Goal: Information Seeking & Learning: Learn about a topic

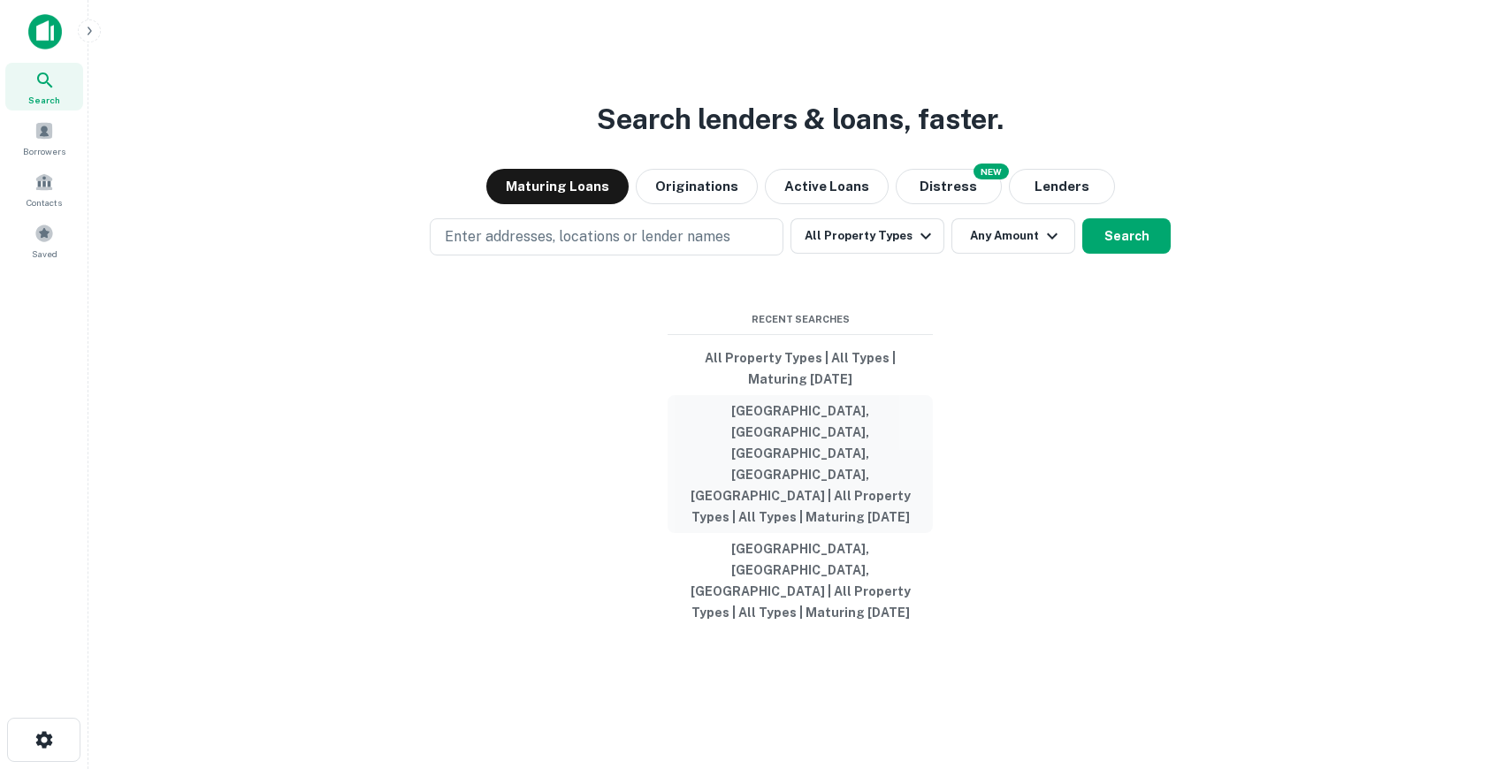
click at [800, 475] on button "[GEOGRAPHIC_DATA], [GEOGRAPHIC_DATA], [GEOGRAPHIC_DATA], [GEOGRAPHIC_DATA], [GE…" at bounding box center [800, 464] width 265 height 138
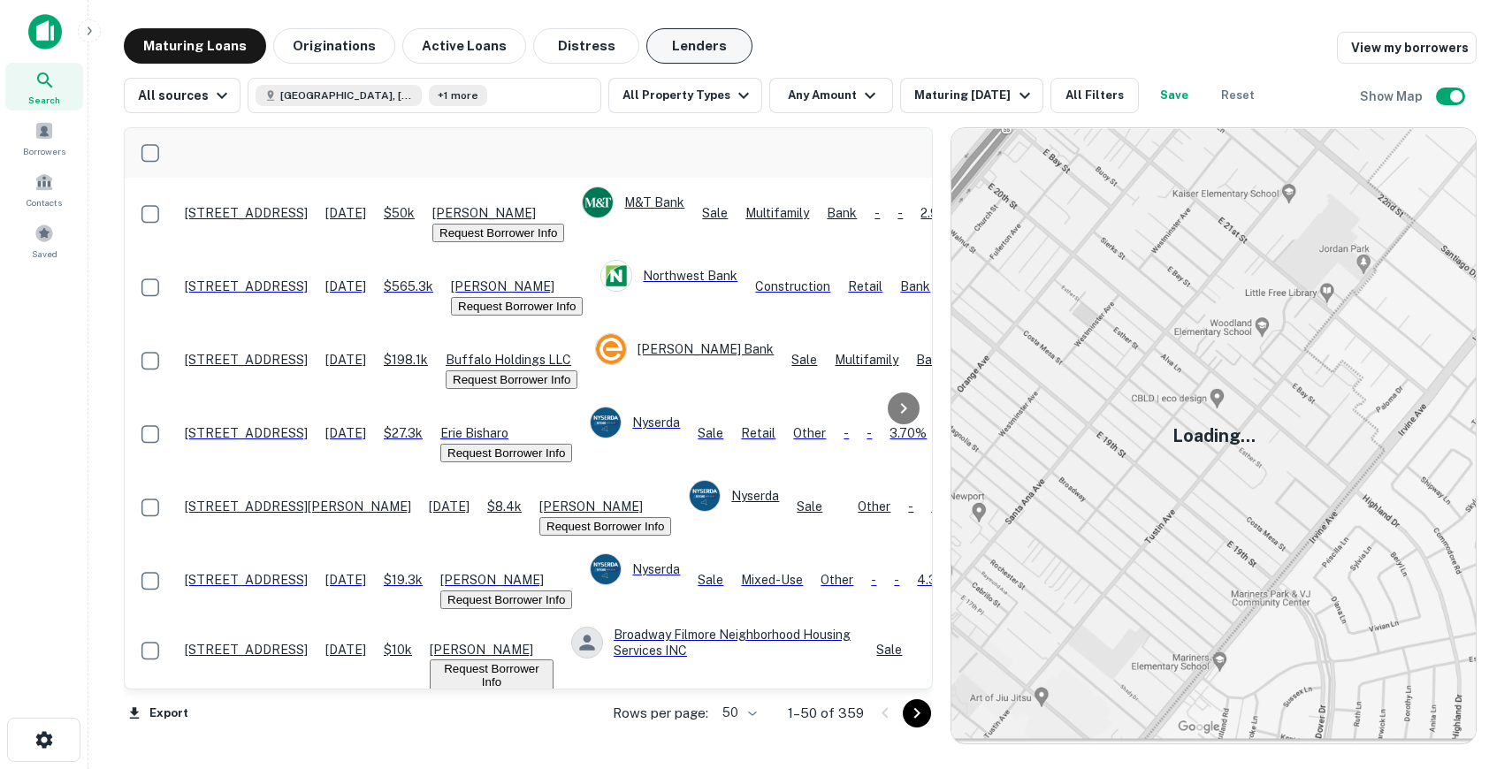
click at [673, 42] on button "Lenders" at bounding box center [700, 45] width 106 height 35
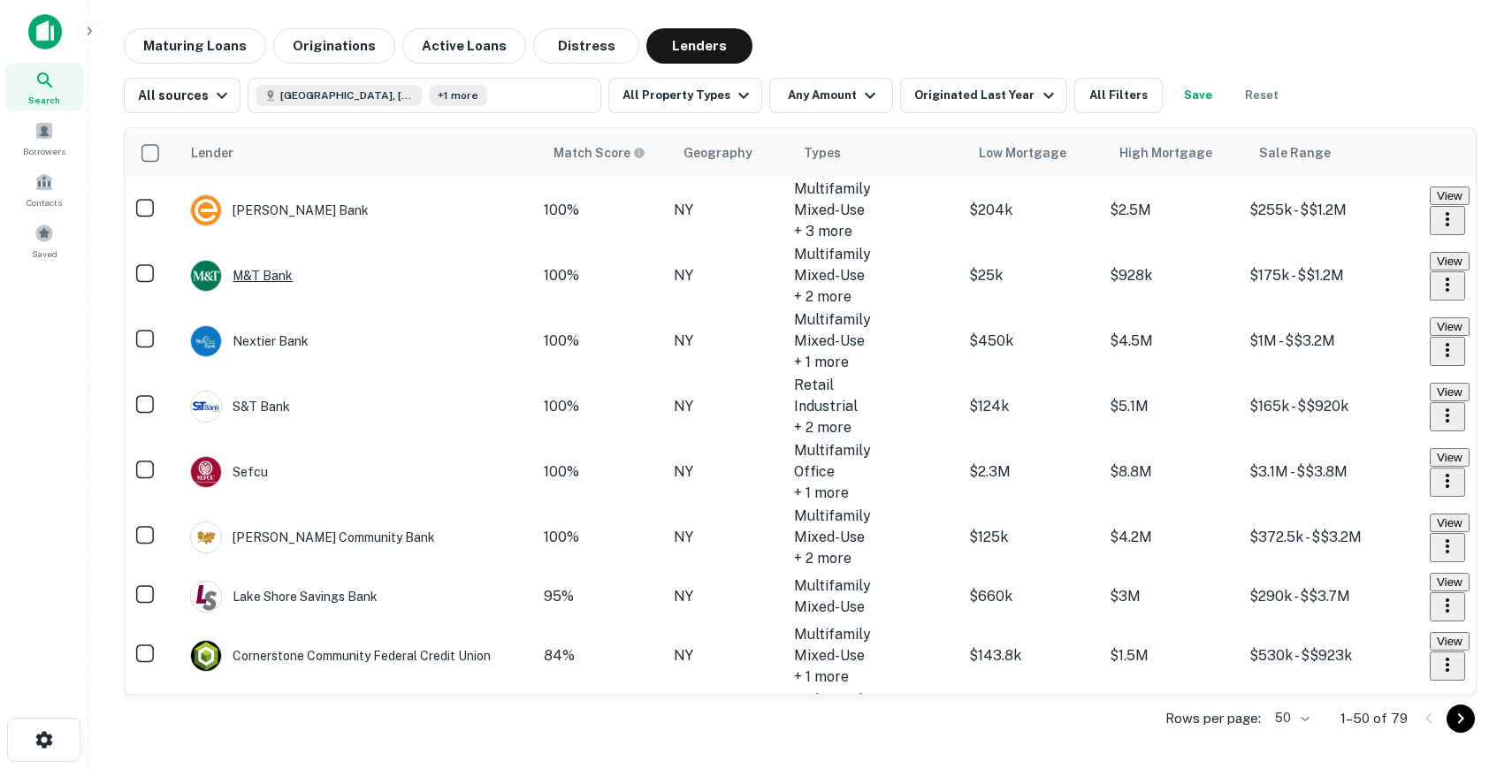
click at [274, 282] on div "M&T Bank" at bounding box center [241, 276] width 103 height 32
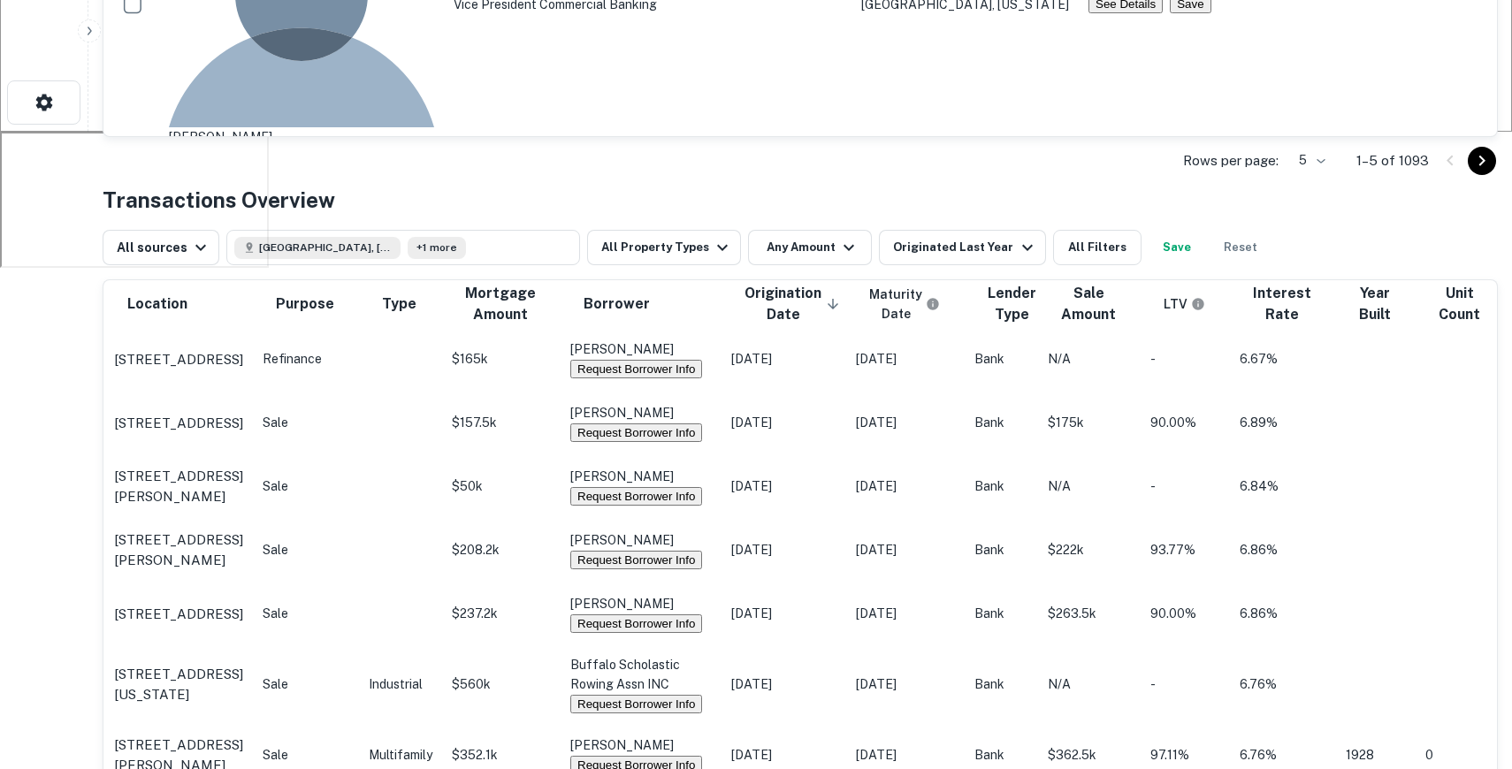
scroll to position [683, 0]
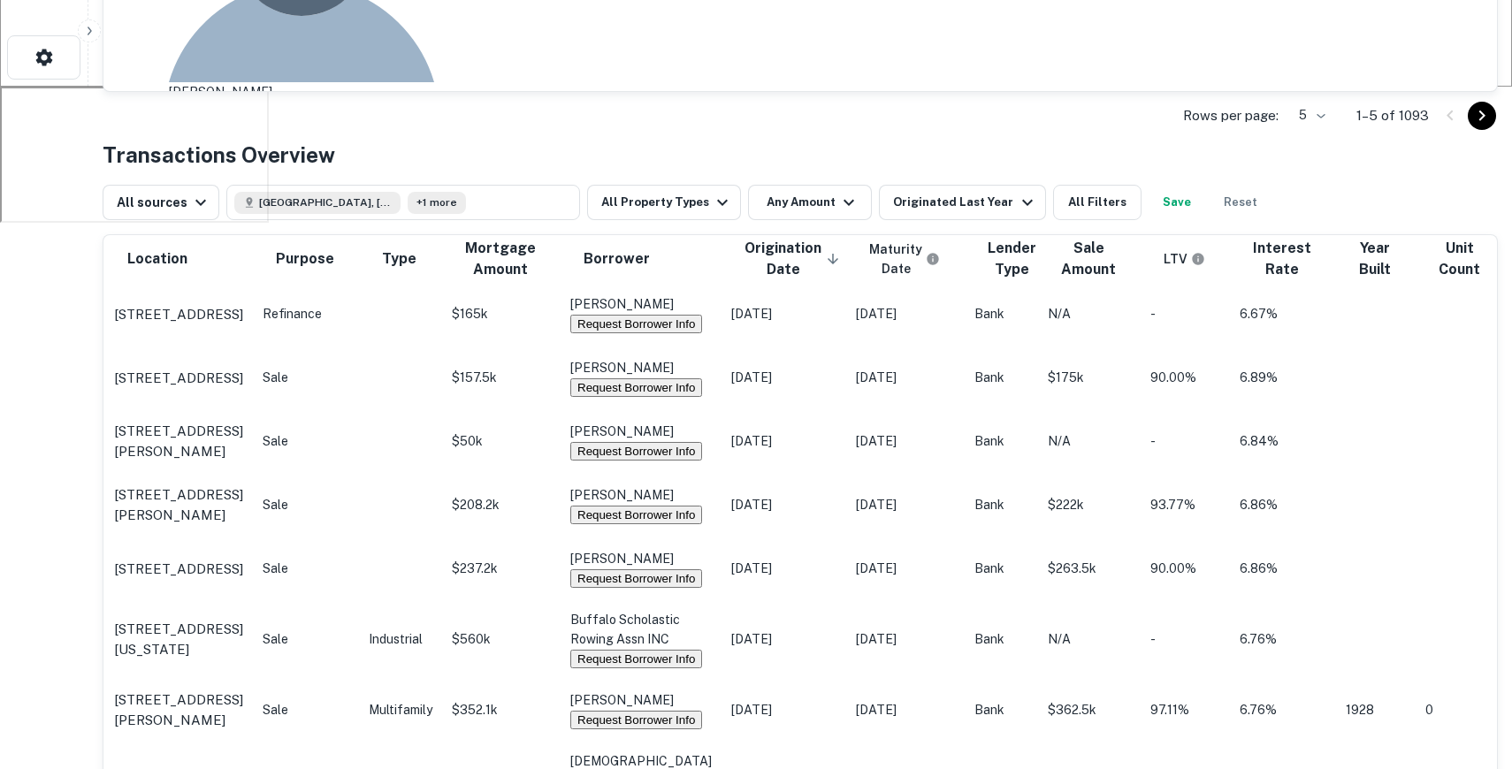
click at [928, 228] on div "Back to search M&T Bank Description M&T Bank is a multi-state community-focused…" at bounding box center [801, 572] width 1396 height 2453
click at [662, 220] on button "All Property Types" at bounding box center [664, 202] width 154 height 35
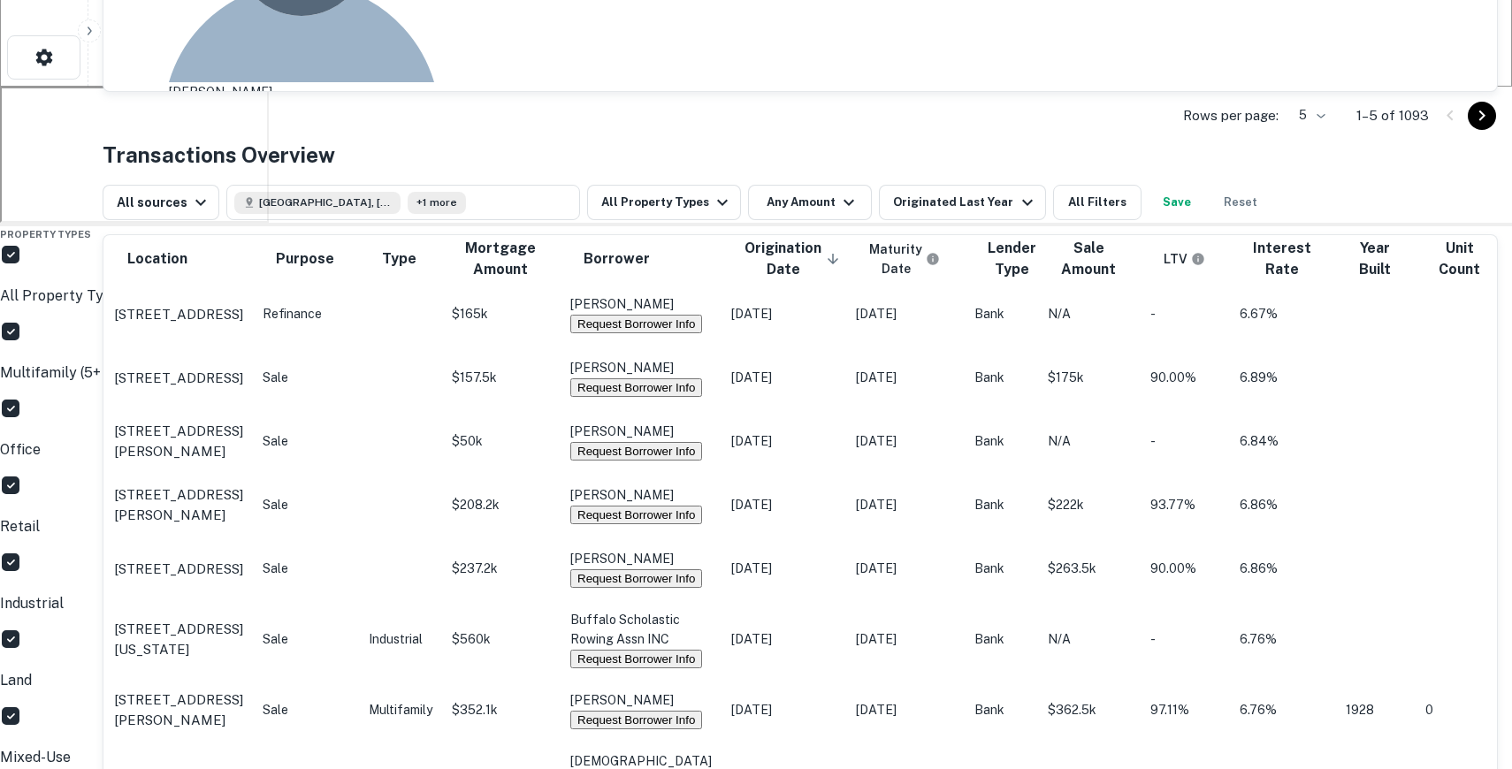
click at [898, 223] on div at bounding box center [756, 223] width 1512 height 0
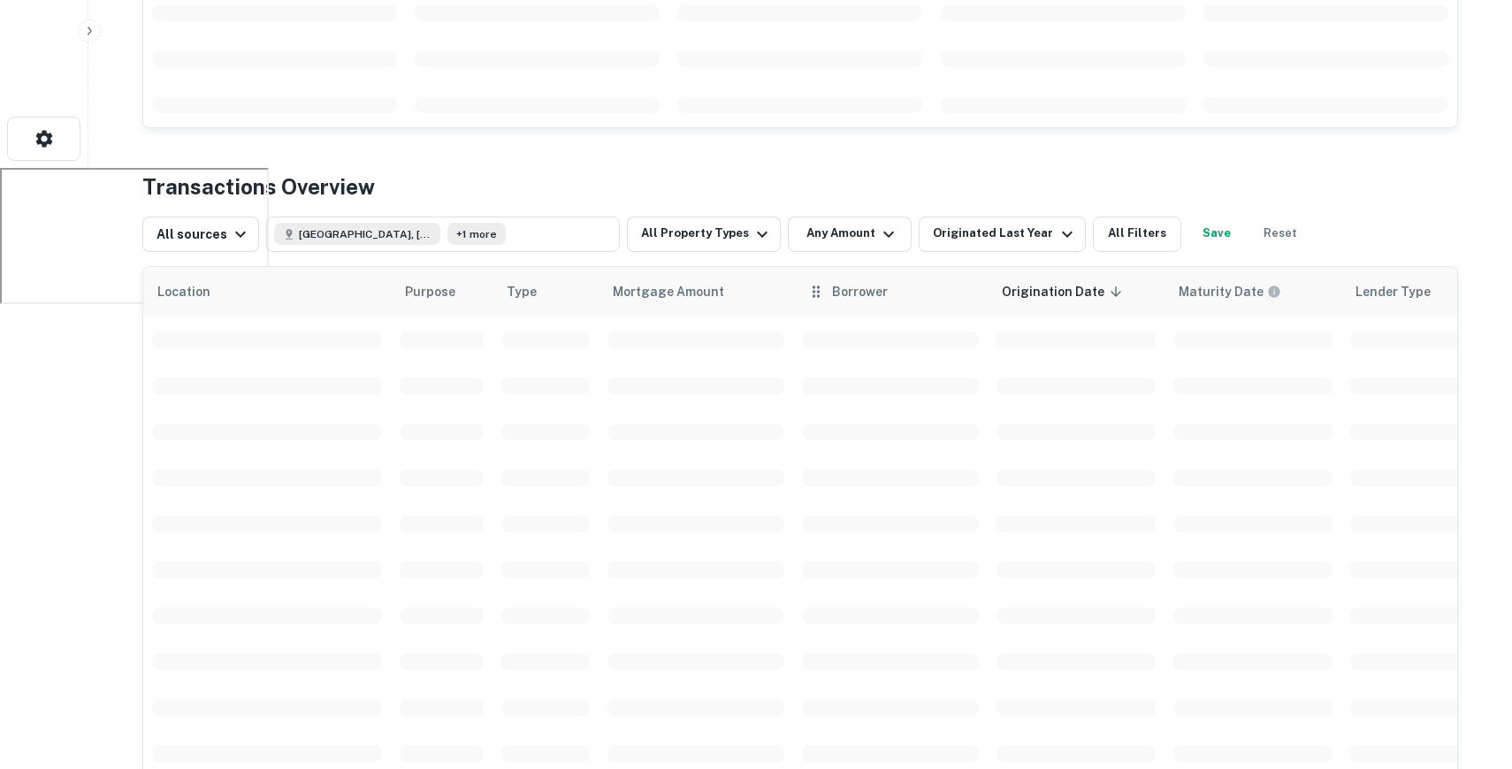
scroll to position [602, 0]
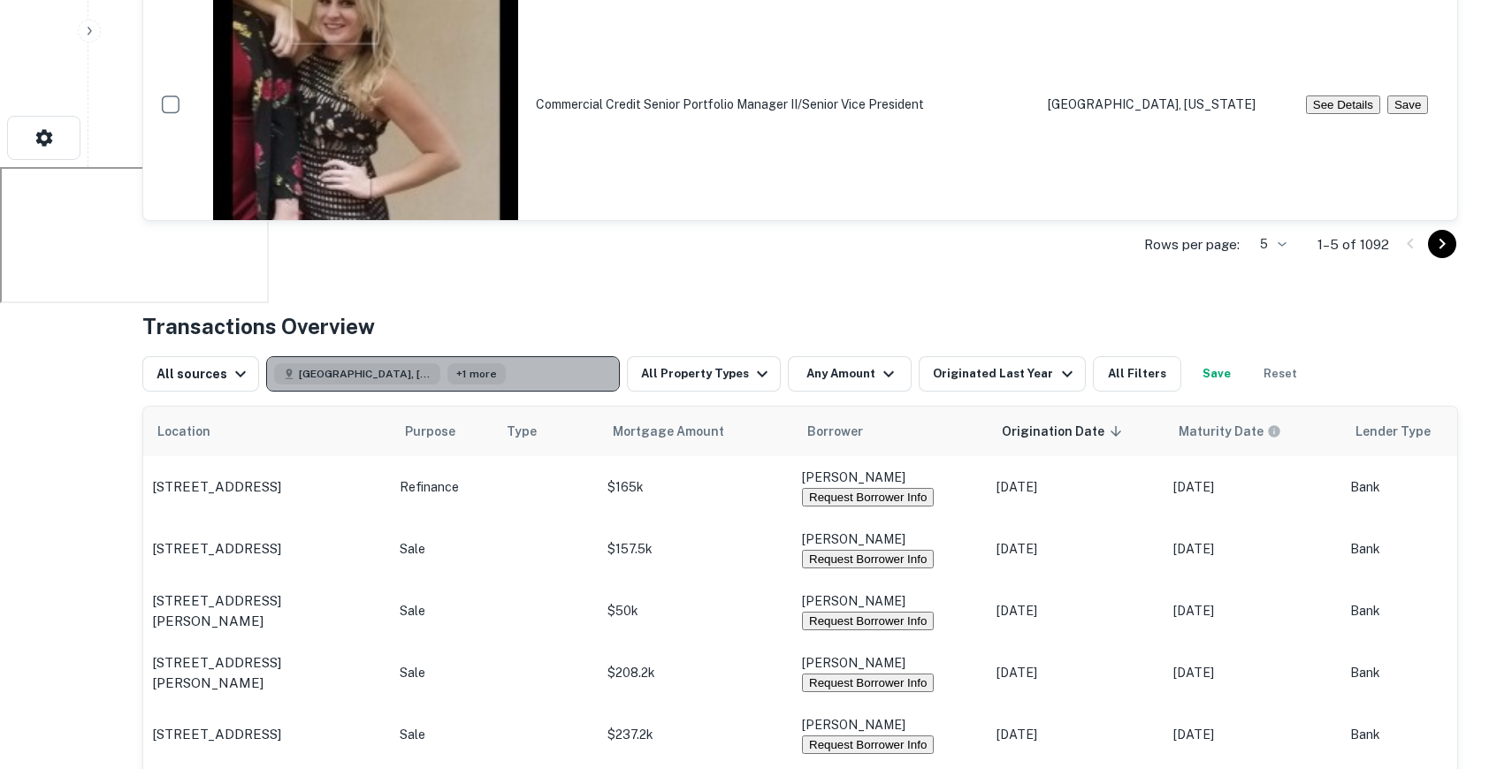
click at [432, 361] on button "Buffalo, NY, USA +1 more" at bounding box center [443, 373] width 354 height 35
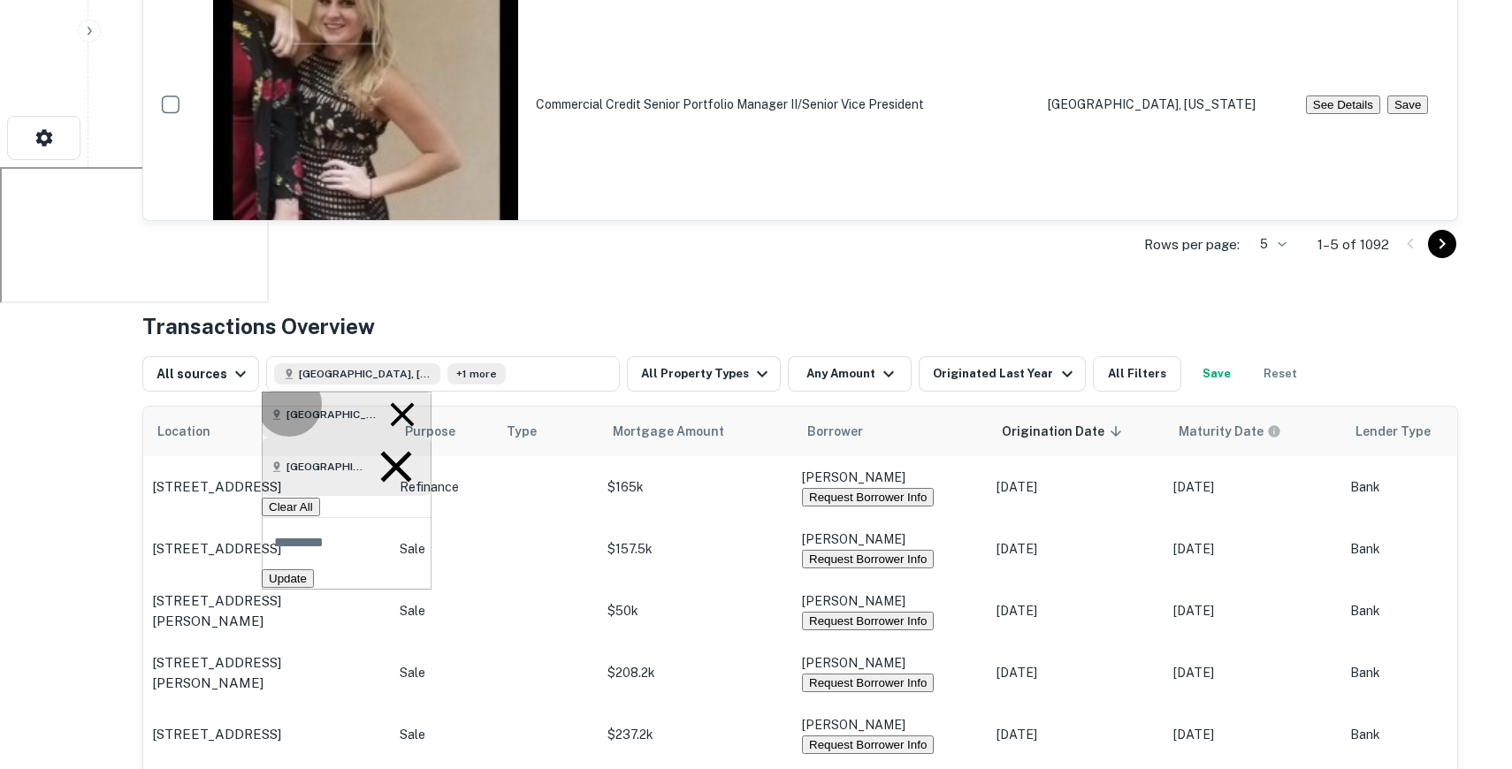
click at [320, 498] on button "Clear All" at bounding box center [291, 507] width 58 height 19
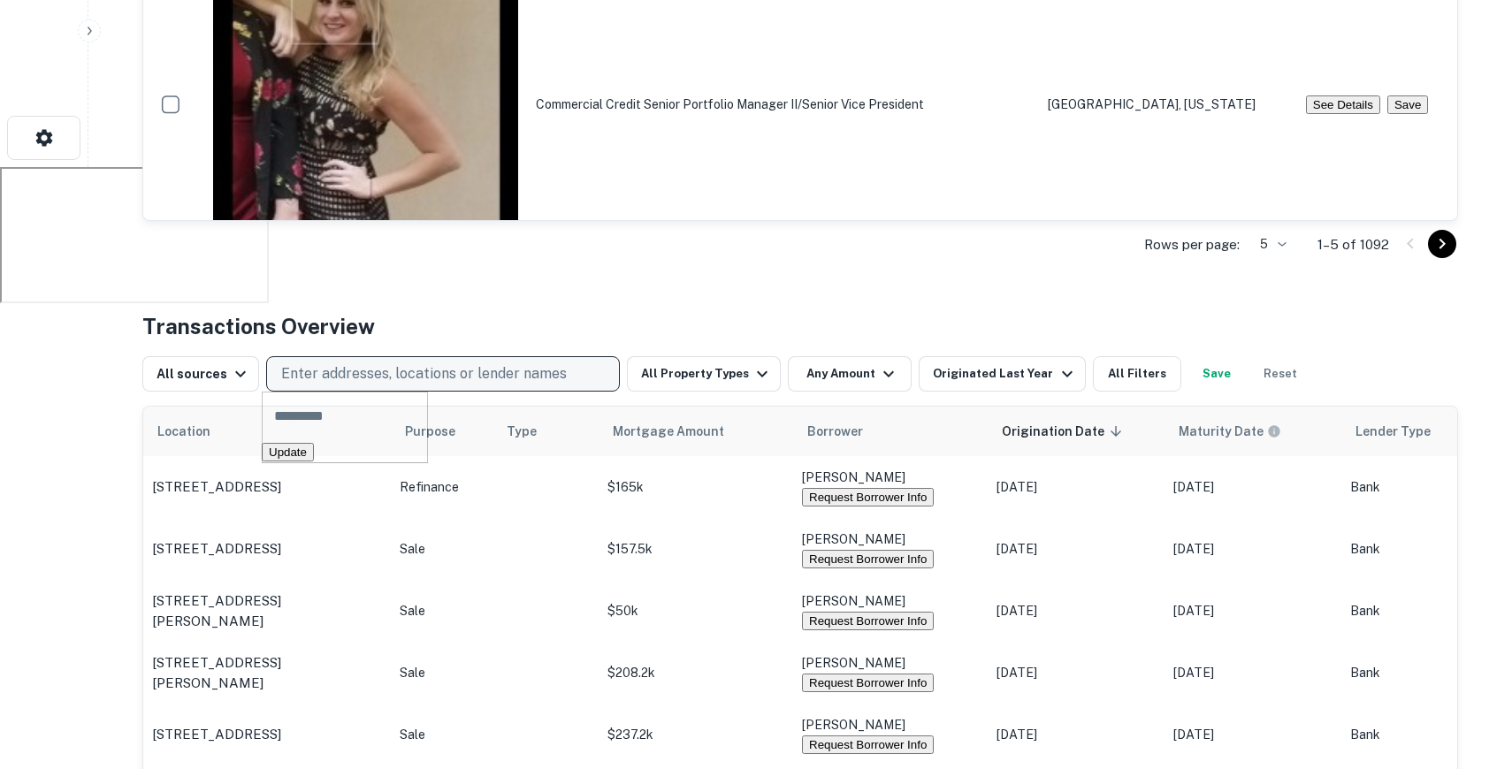
click at [513, 372] on p "Enter addresses, locations or lender names" at bounding box center [424, 374] width 286 height 21
click at [473, 369] on p "Enter addresses, locations or lender names" at bounding box center [424, 374] width 286 height 21
type input "*******"
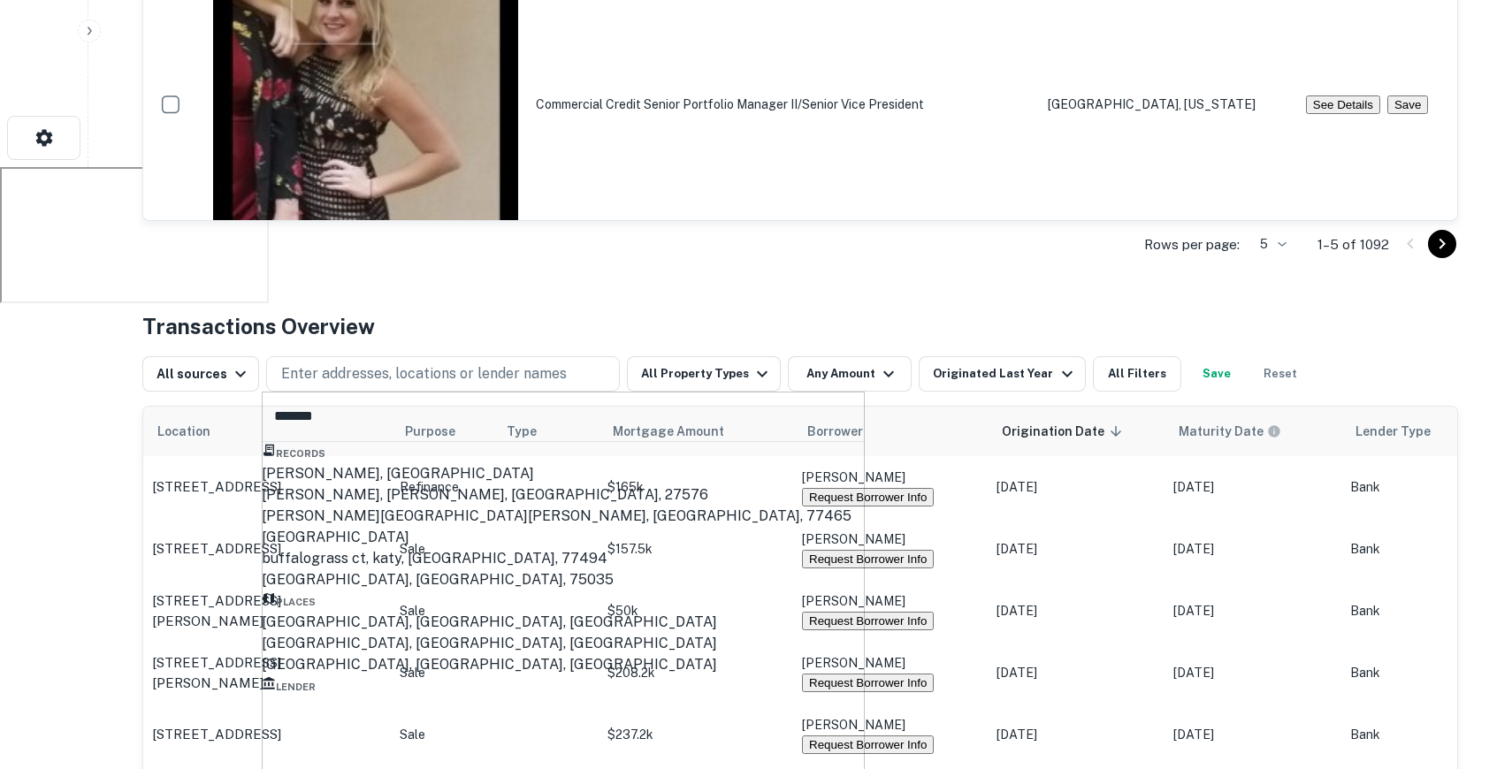
scroll to position [61, 0]
click at [381, 654] on div "Buffalo, NY, USA" at bounding box center [563, 643] width 603 height 21
click at [333, 654] on div "Buffalo, NY, USA" at bounding box center [563, 643] width 603 height 21
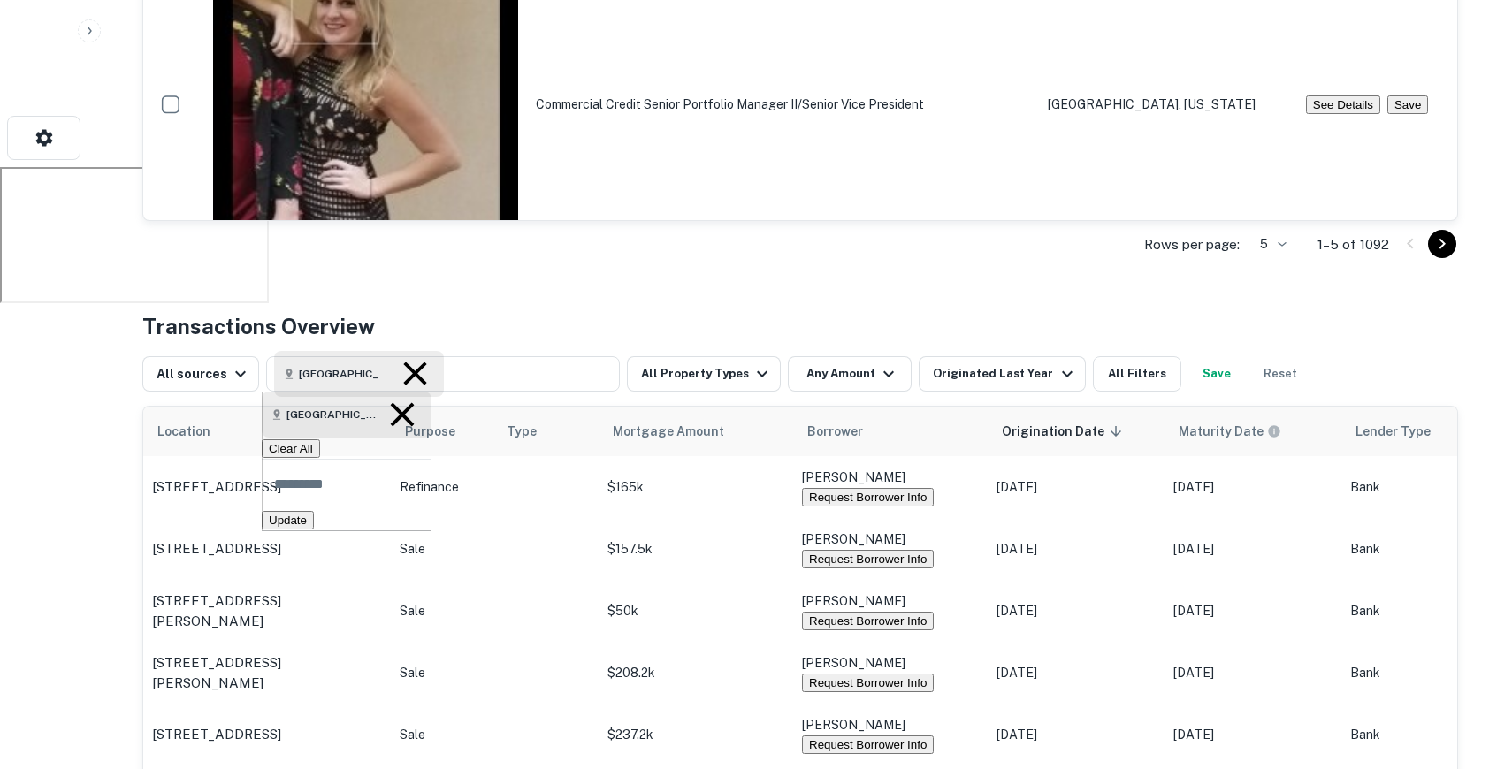
scroll to position [0, 0]
click at [340, 687] on td "3 Pendlewood Dr Buffalo, NY 14225" at bounding box center [267, 673] width 248 height 62
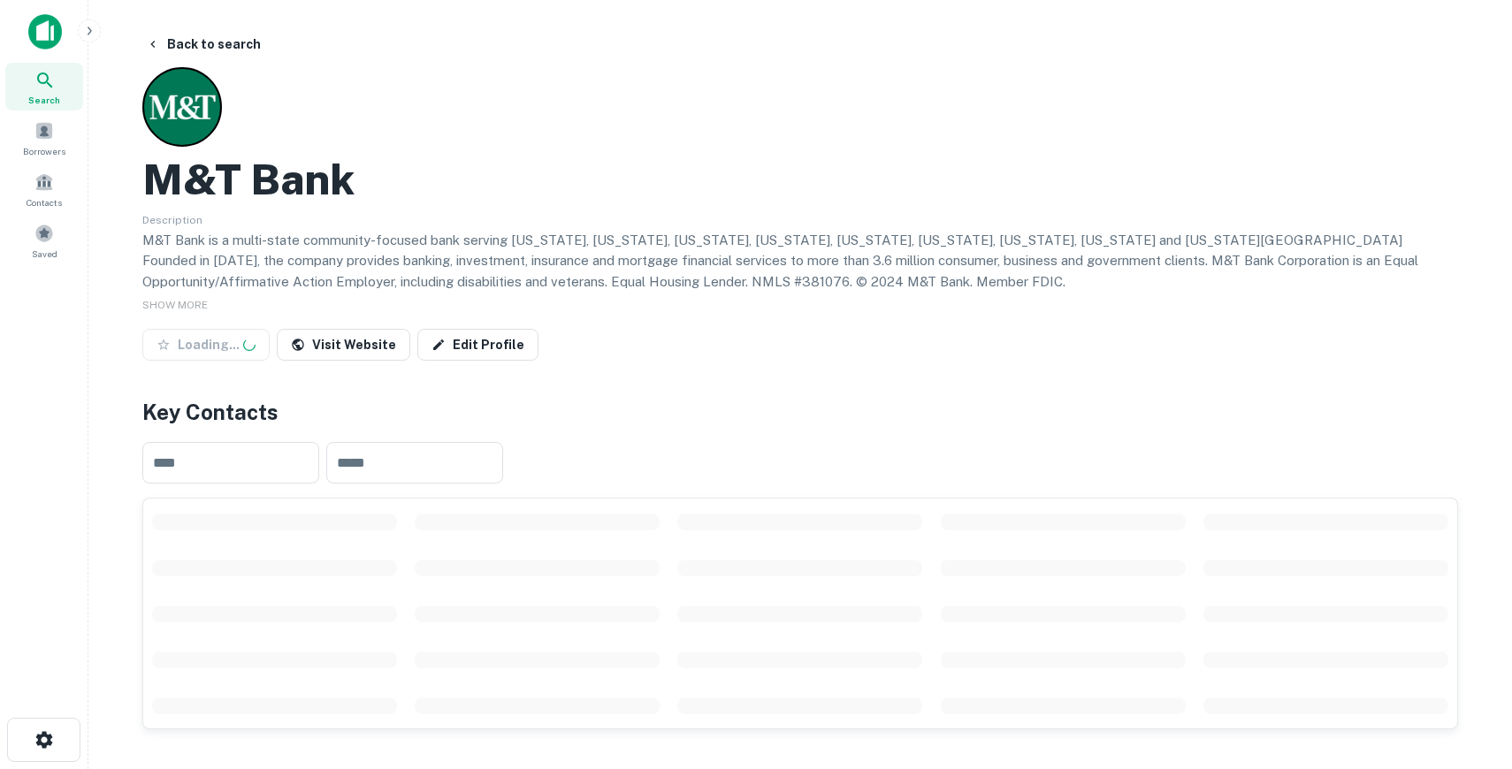
scroll to position [546, 0]
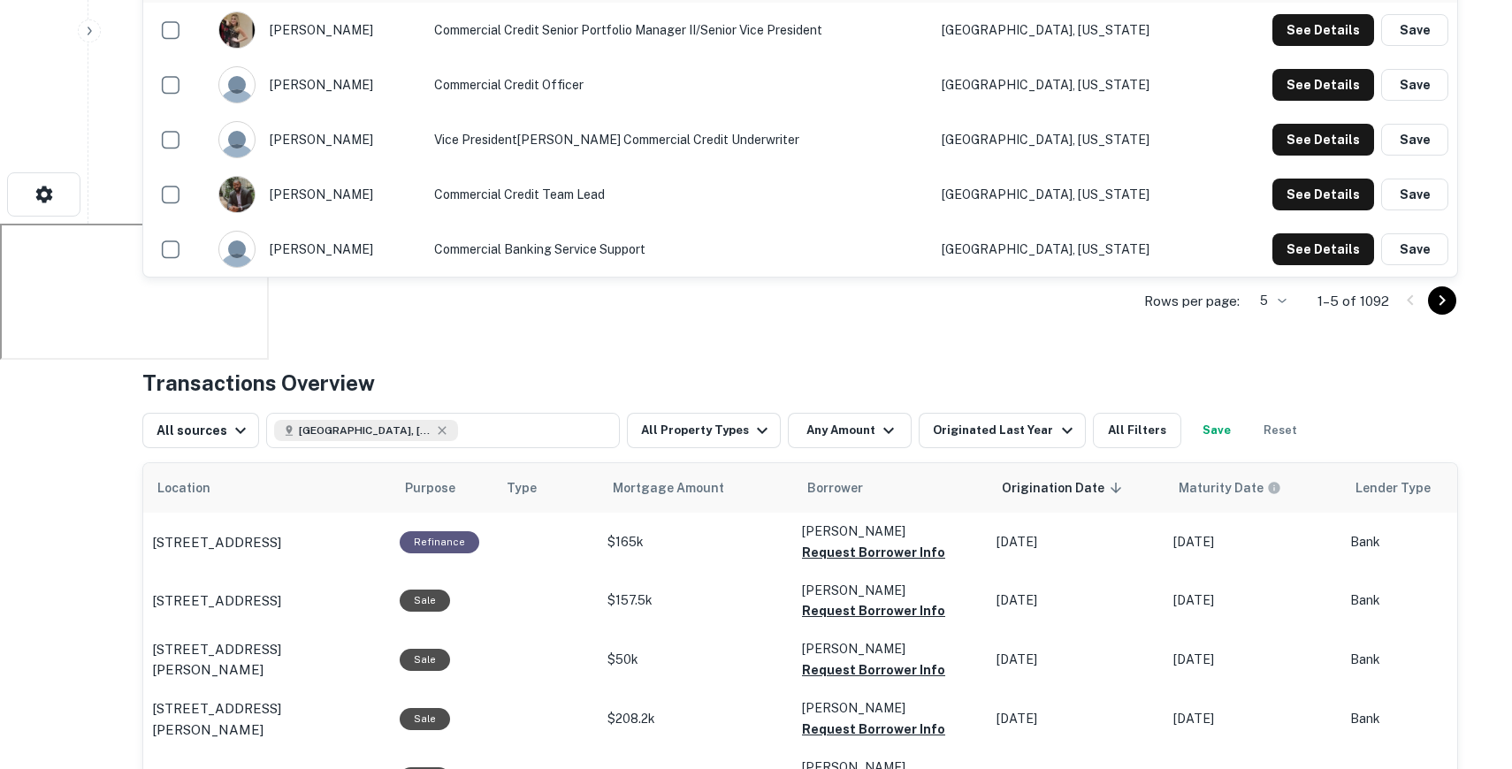
click at [1256, 432] on button "Reset" at bounding box center [1280, 430] width 57 height 35
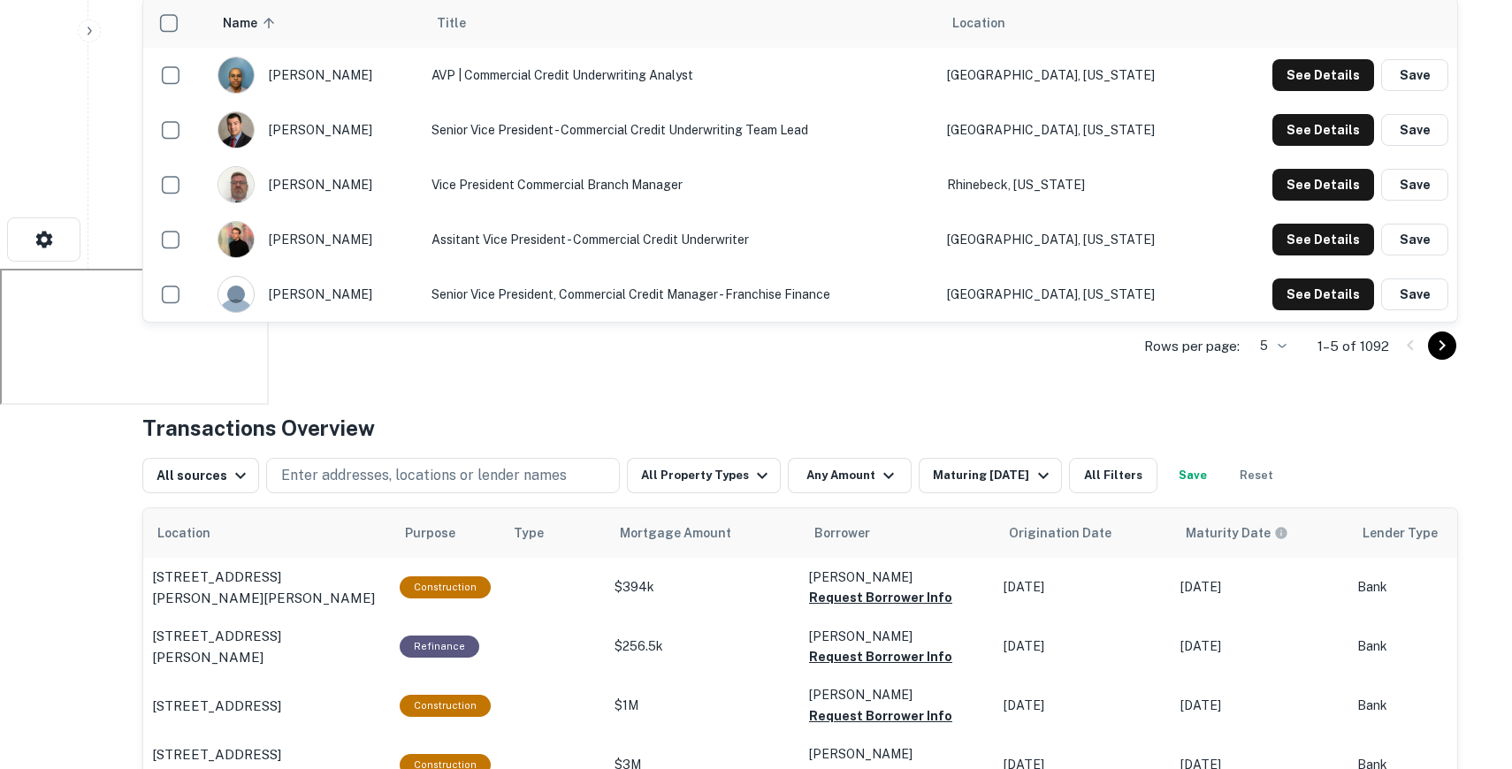
scroll to position [499, 0]
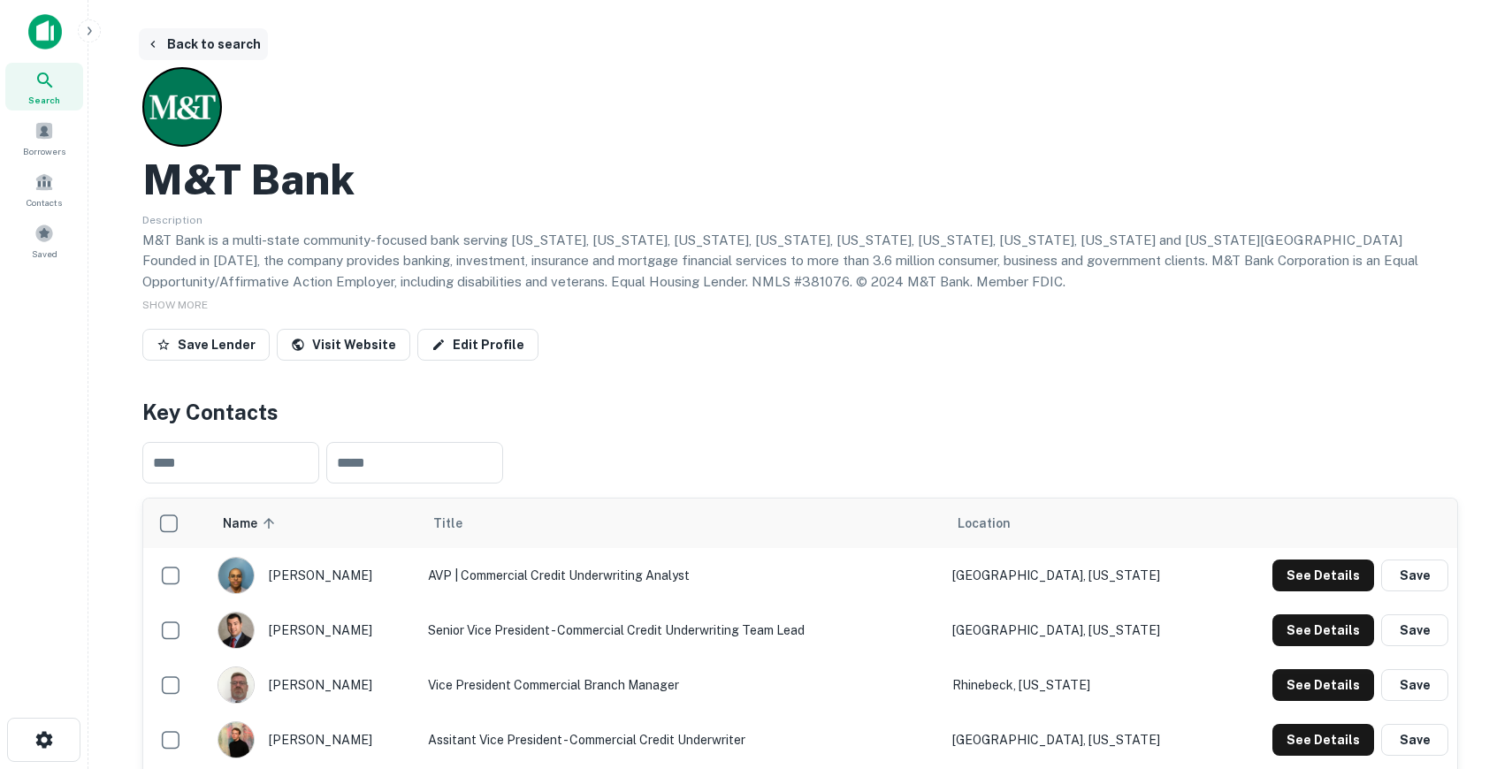
click at [149, 44] on icon "button" at bounding box center [153, 44] width 14 height 14
click at [213, 48] on button "Back to search" at bounding box center [203, 44] width 129 height 32
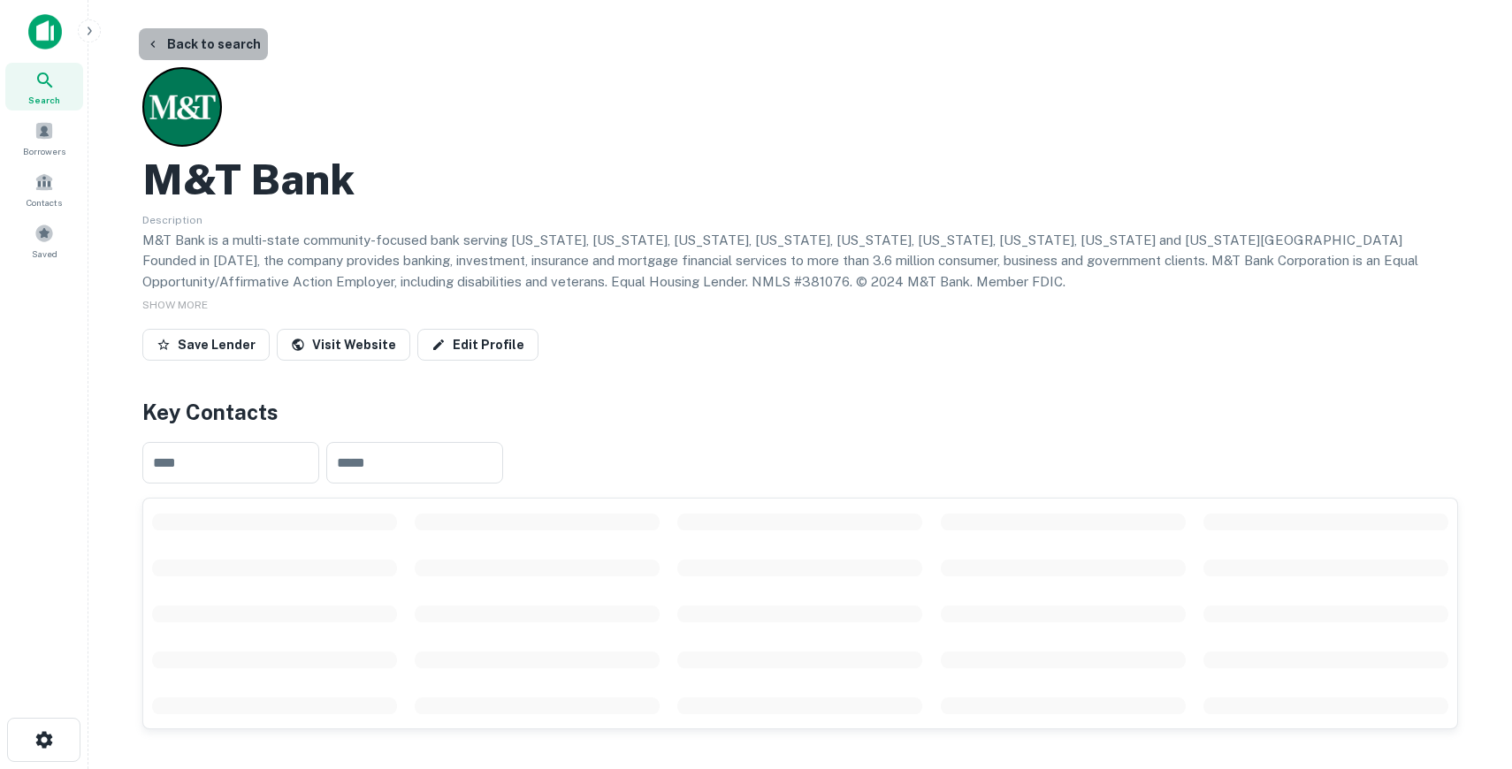
click at [217, 30] on button "Back to search" at bounding box center [203, 44] width 129 height 32
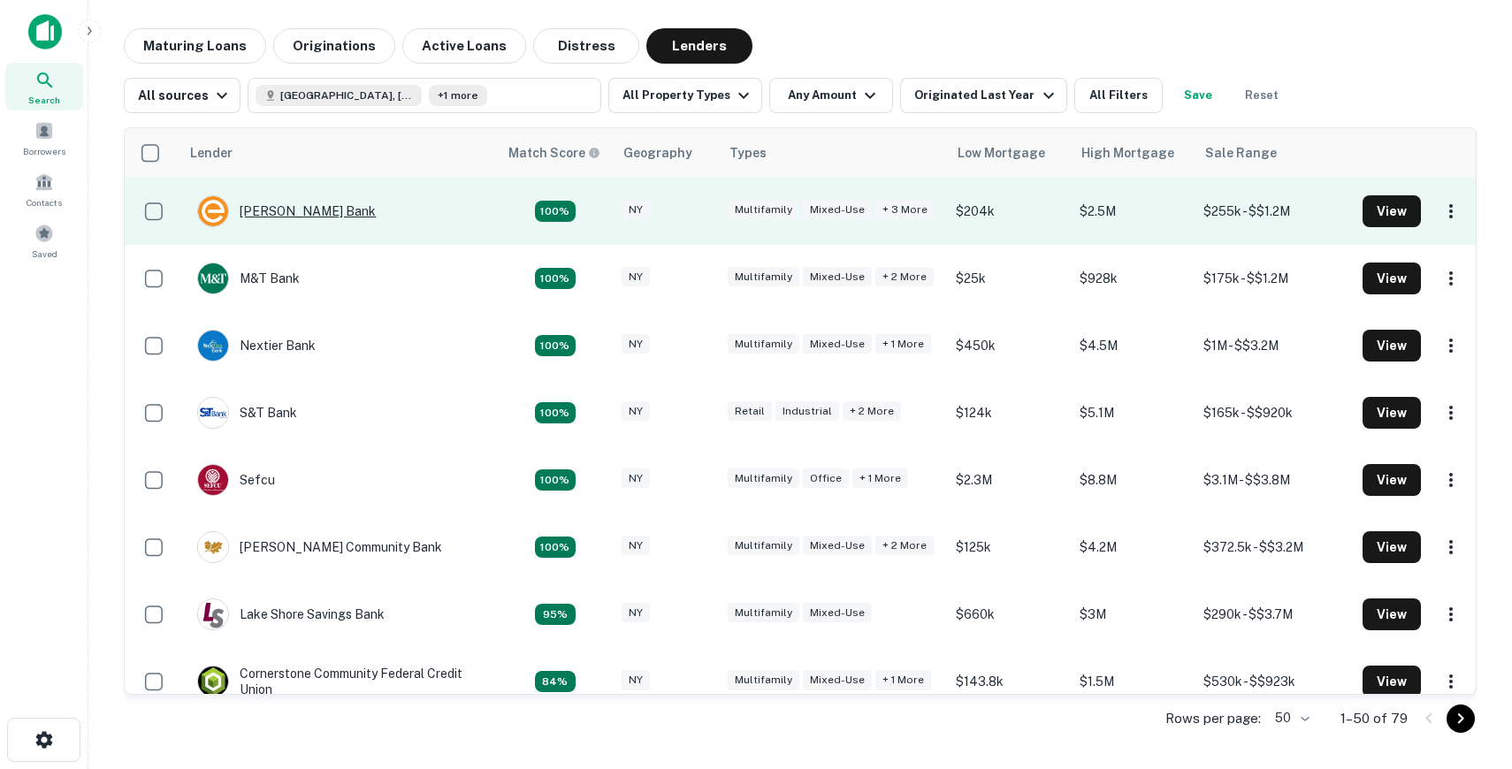
click at [275, 216] on div "Evans Bank" at bounding box center [286, 211] width 179 height 32
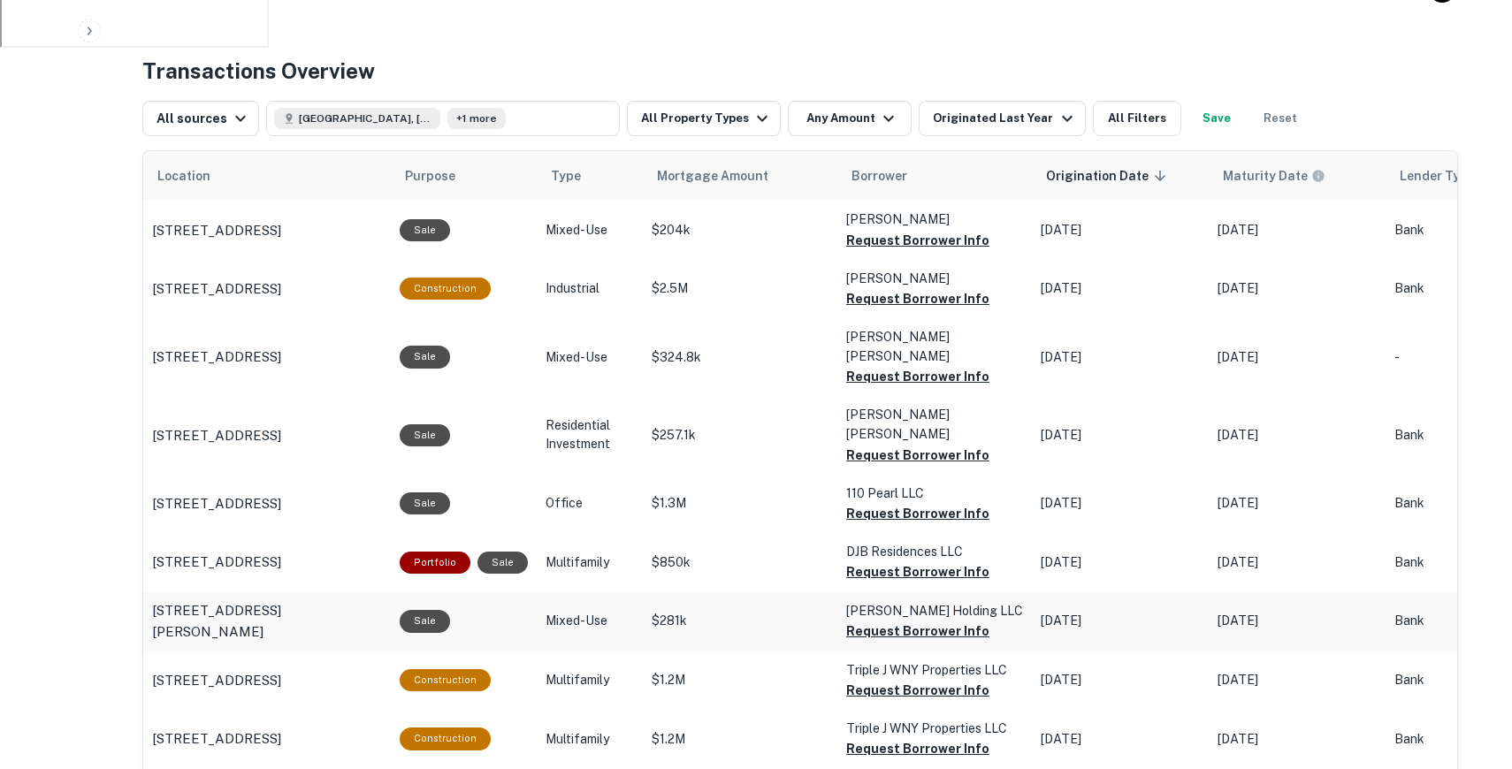
scroll to position [842, 0]
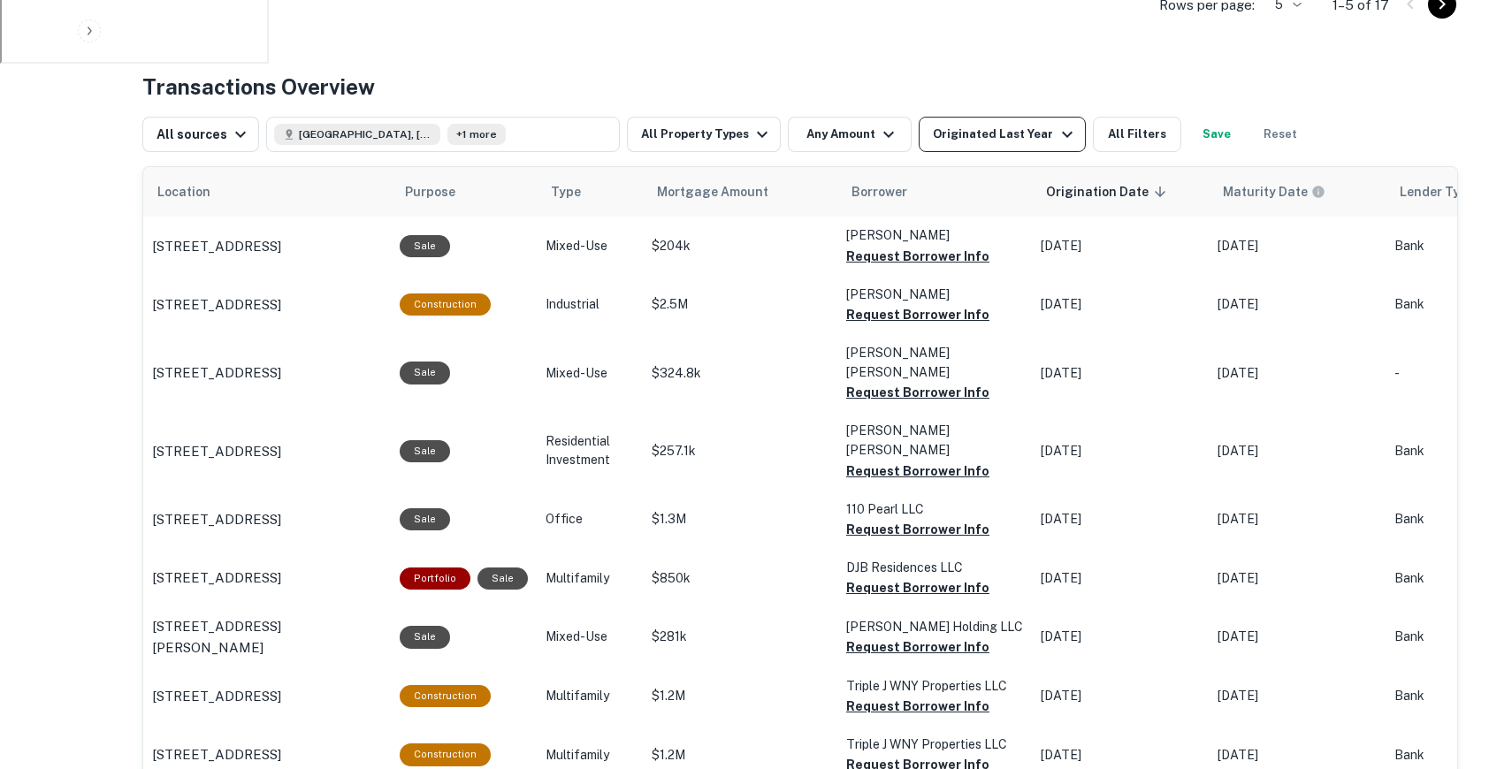
click at [938, 142] on div "Originated Last Year" at bounding box center [1005, 134] width 144 height 21
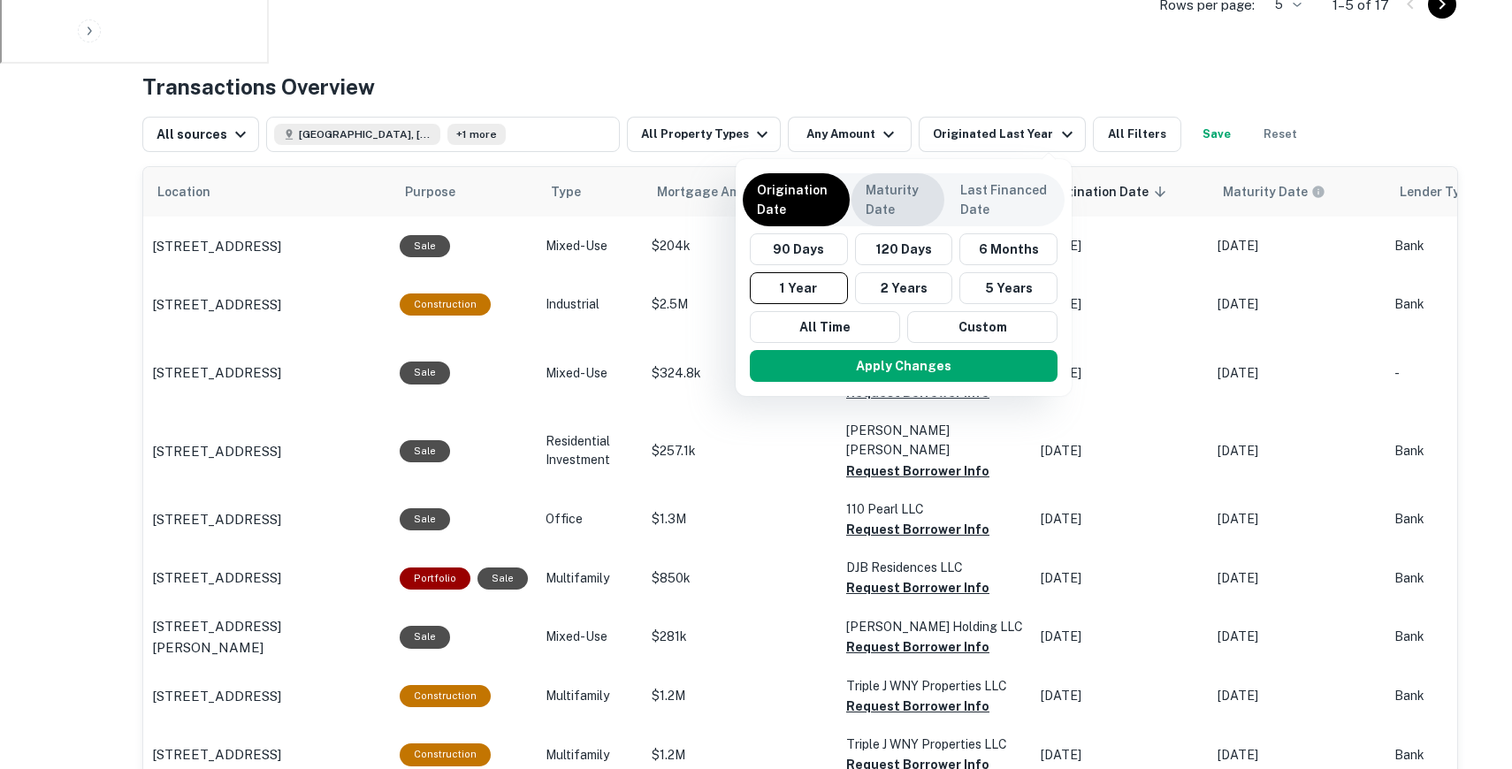
click at [918, 196] on p "Maturity Date" at bounding box center [898, 199] width 65 height 39
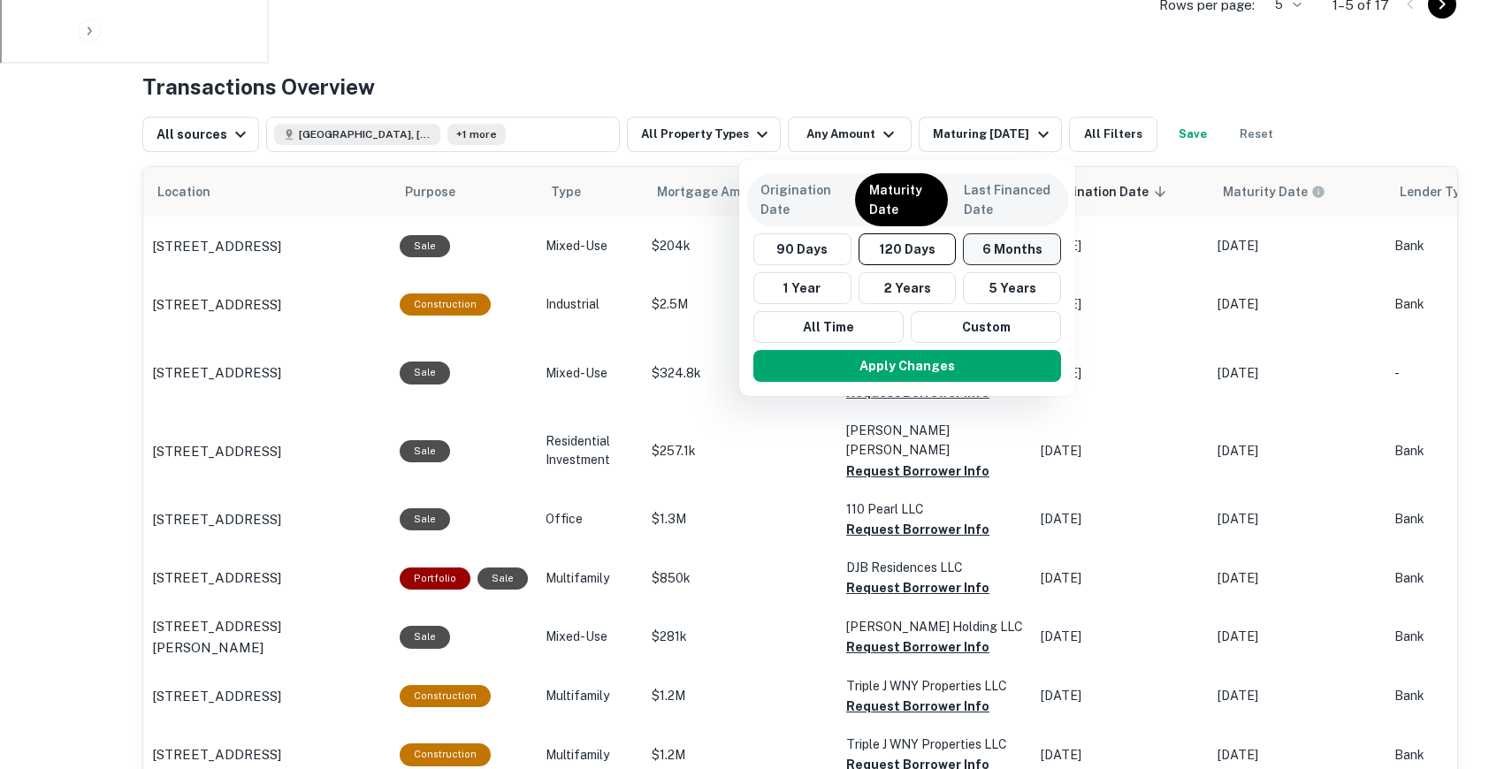
click at [992, 257] on button "6 Months" at bounding box center [1012, 249] width 98 height 32
click at [963, 371] on button "Apply Changes" at bounding box center [909, 366] width 308 height 32
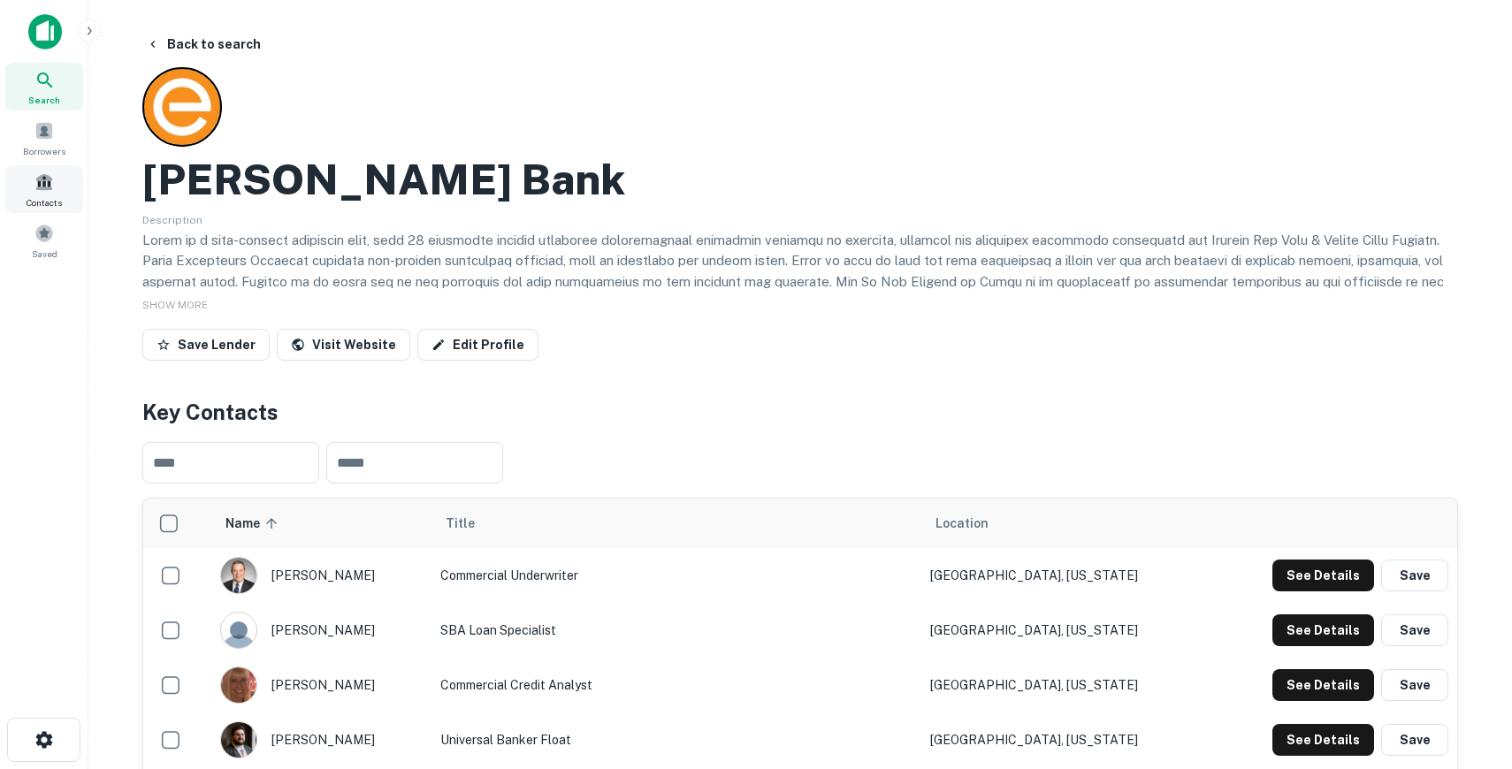
click at [52, 188] on span at bounding box center [43, 181] width 19 height 19
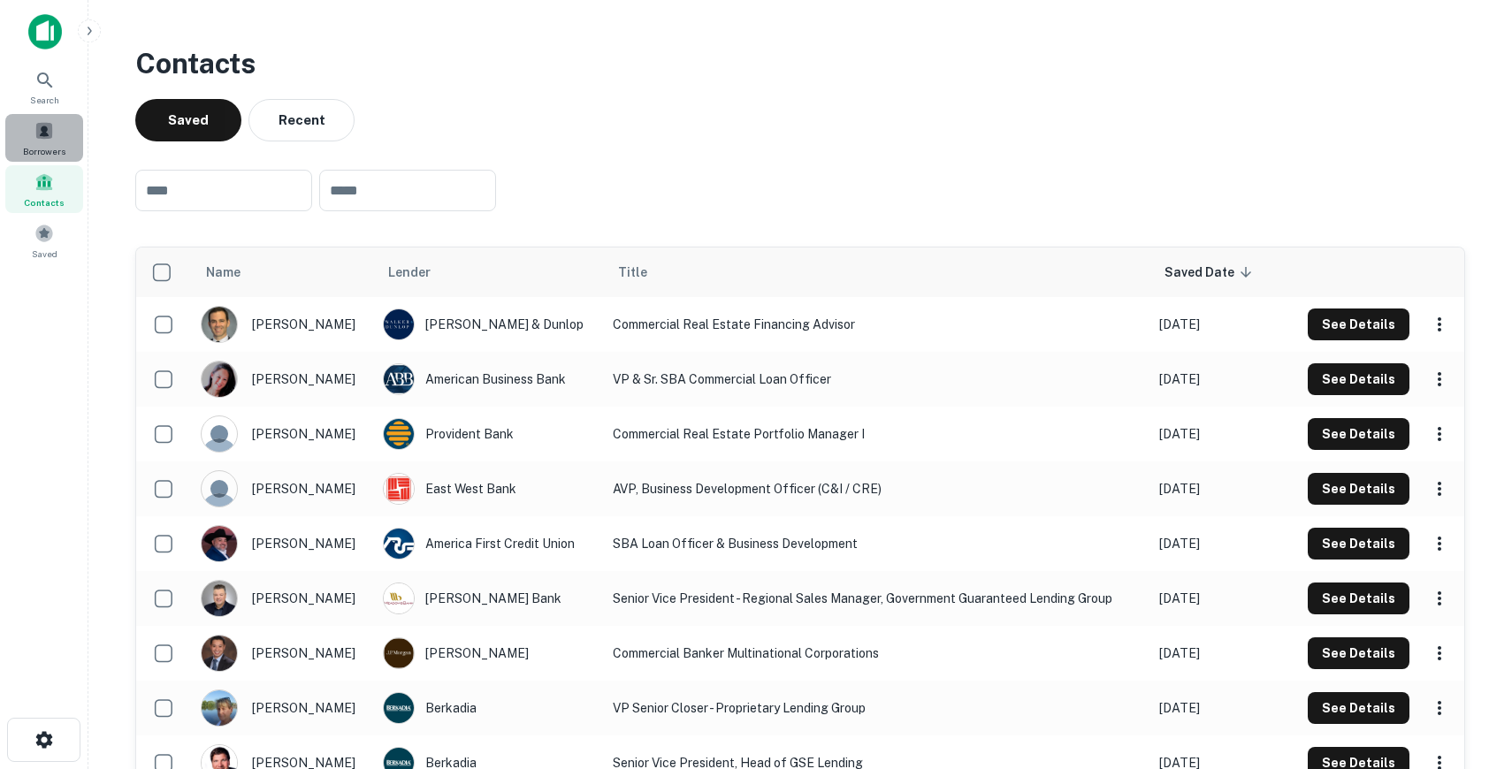
click at [70, 137] on div "Borrowers" at bounding box center [44, 138] width 78 height 48
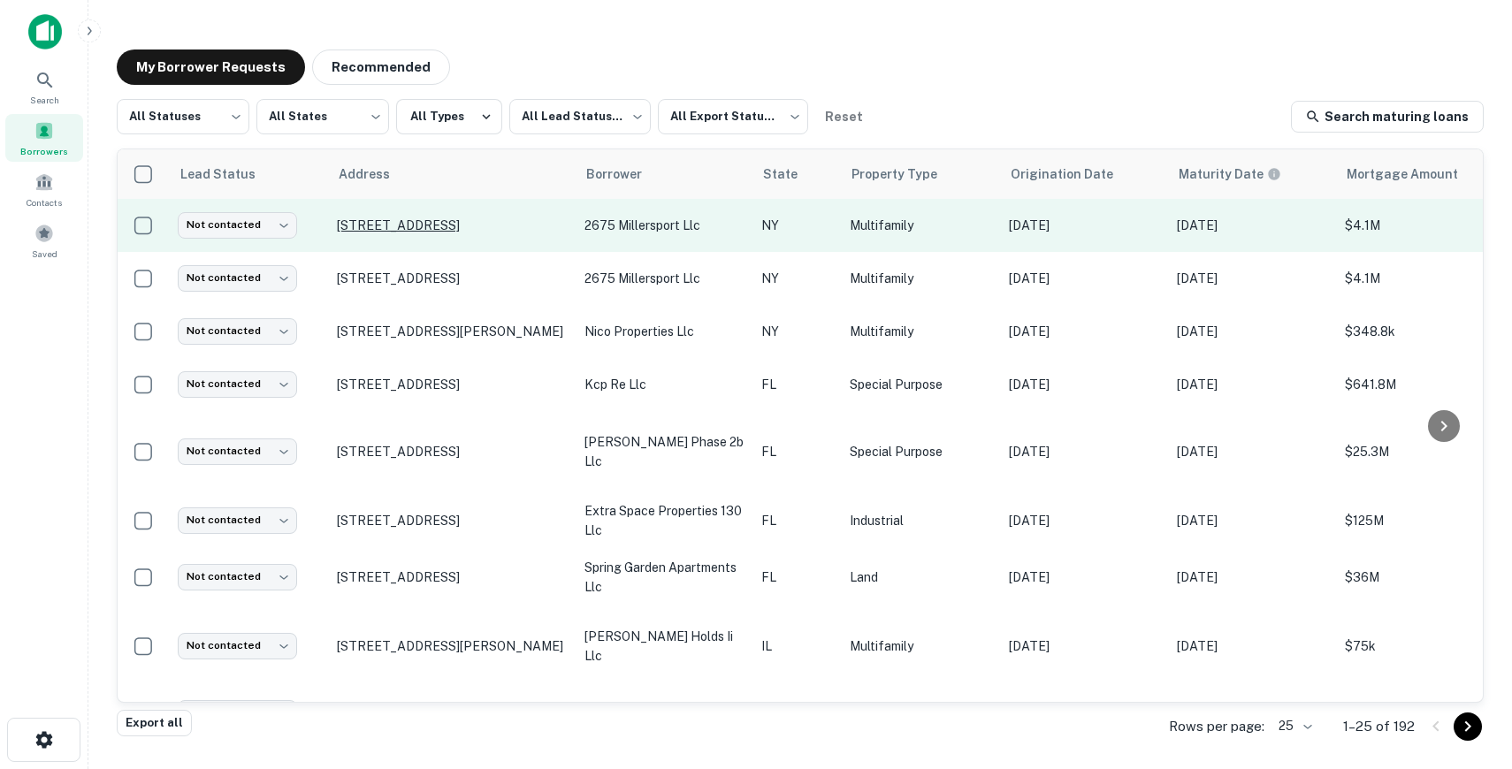
click at [425, 231] on p "22-84 Stonington Ln Buffalo, NY 14226" at bounding box center [452, 226] width 230 height 16
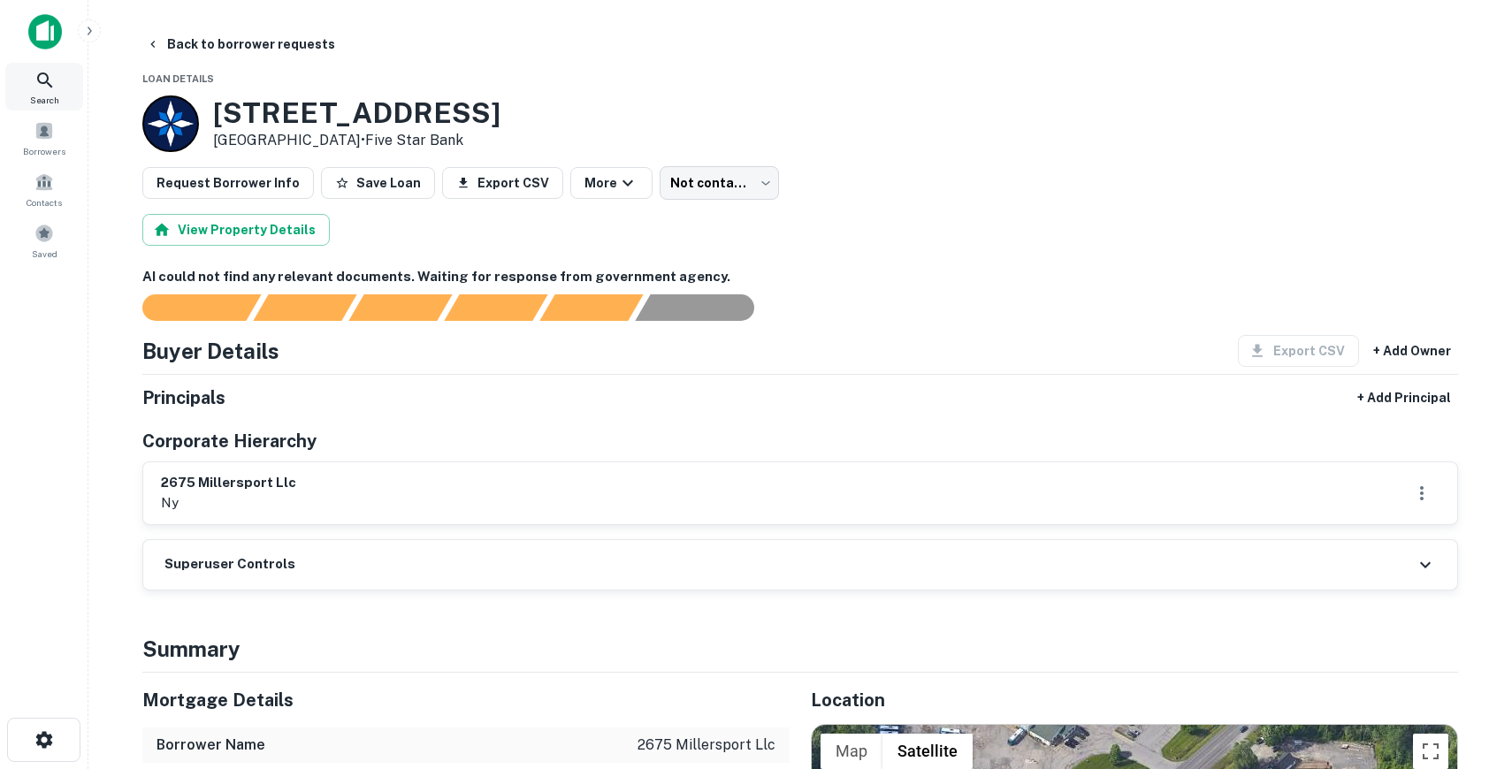
click at [50, 87] on icon at bounding box center [44, 80] width 21 height 21
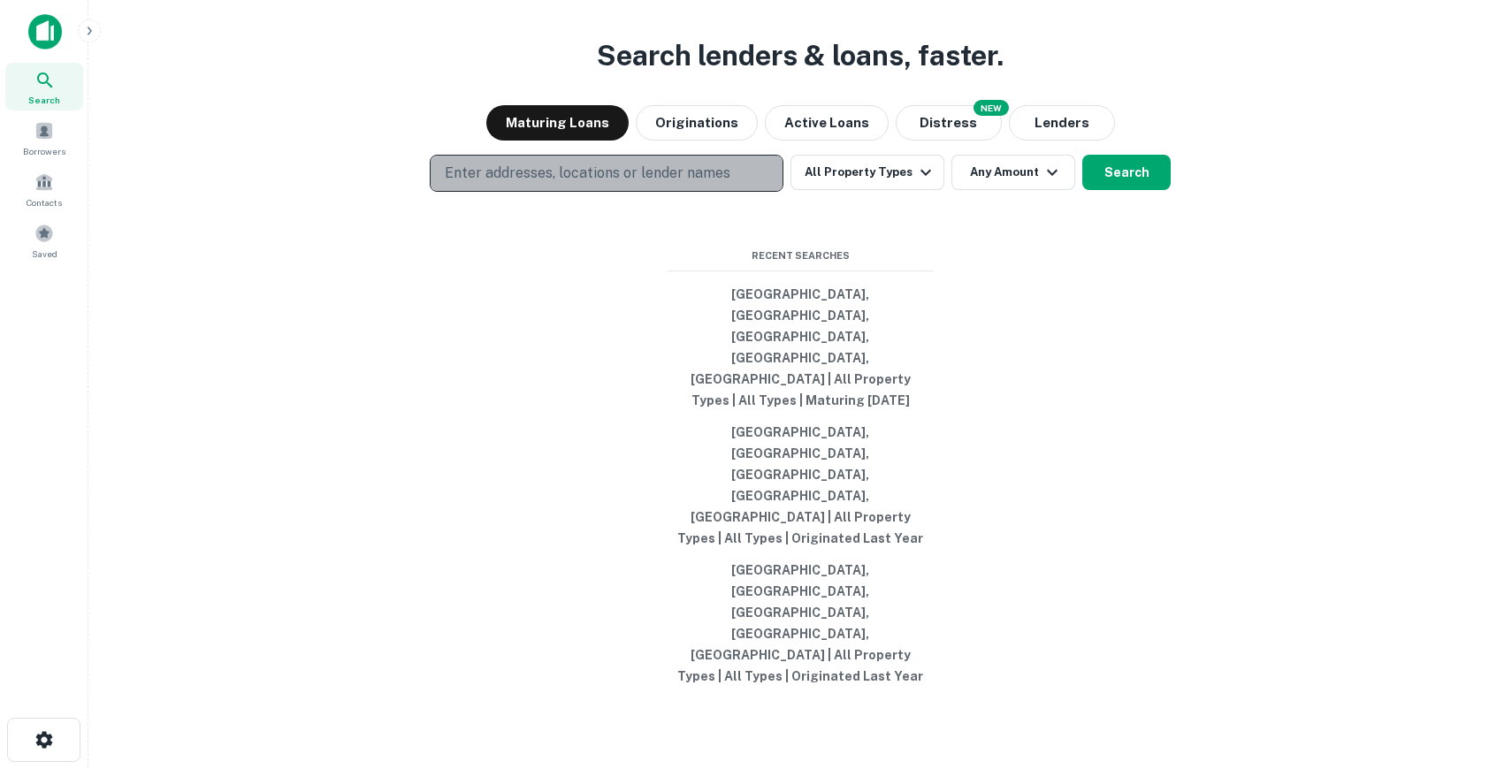
click at [654, 184] on p "Enter addresses, locations or lender names" at bounding box center [588, 173] width 286 height 21
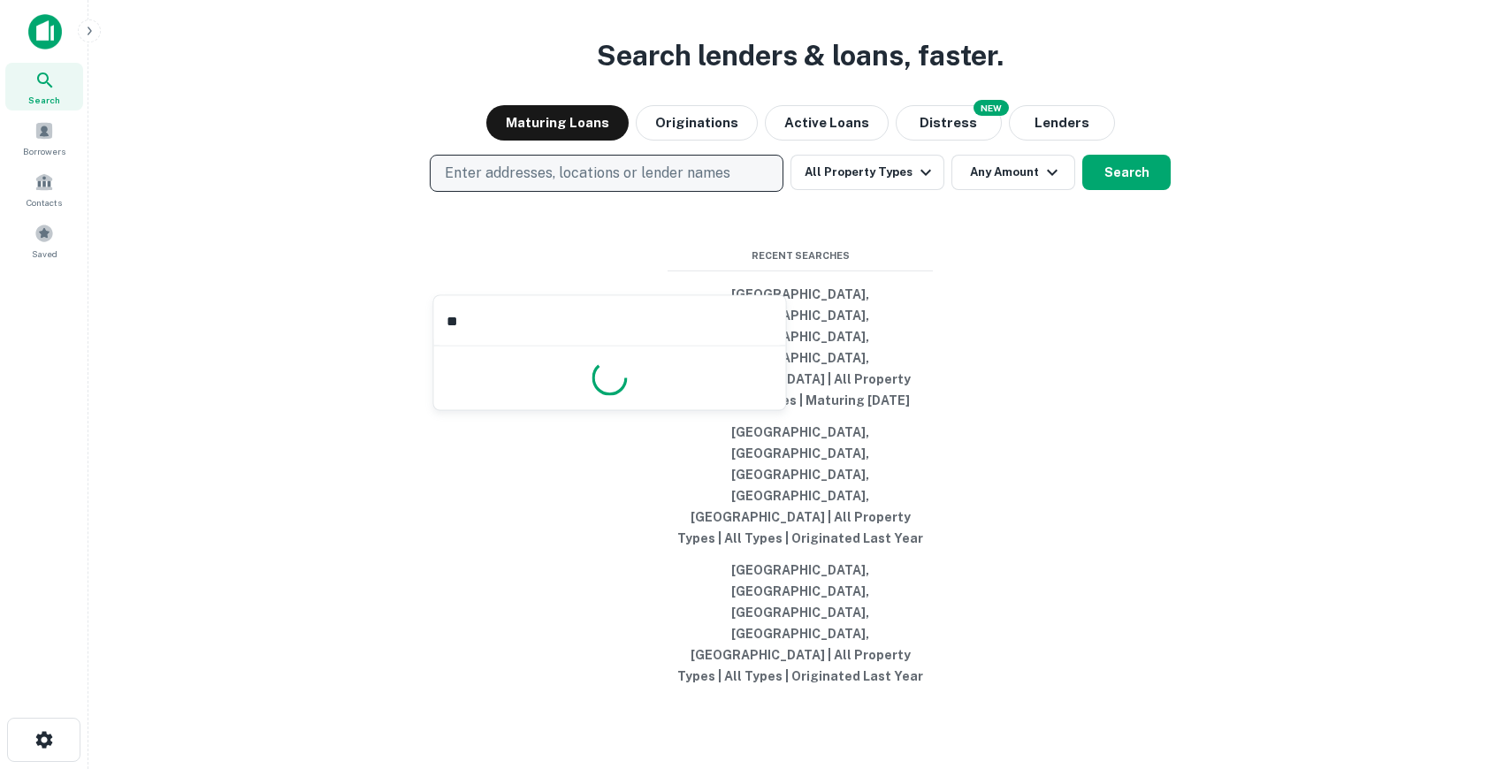
type input "*"
type input "*******"
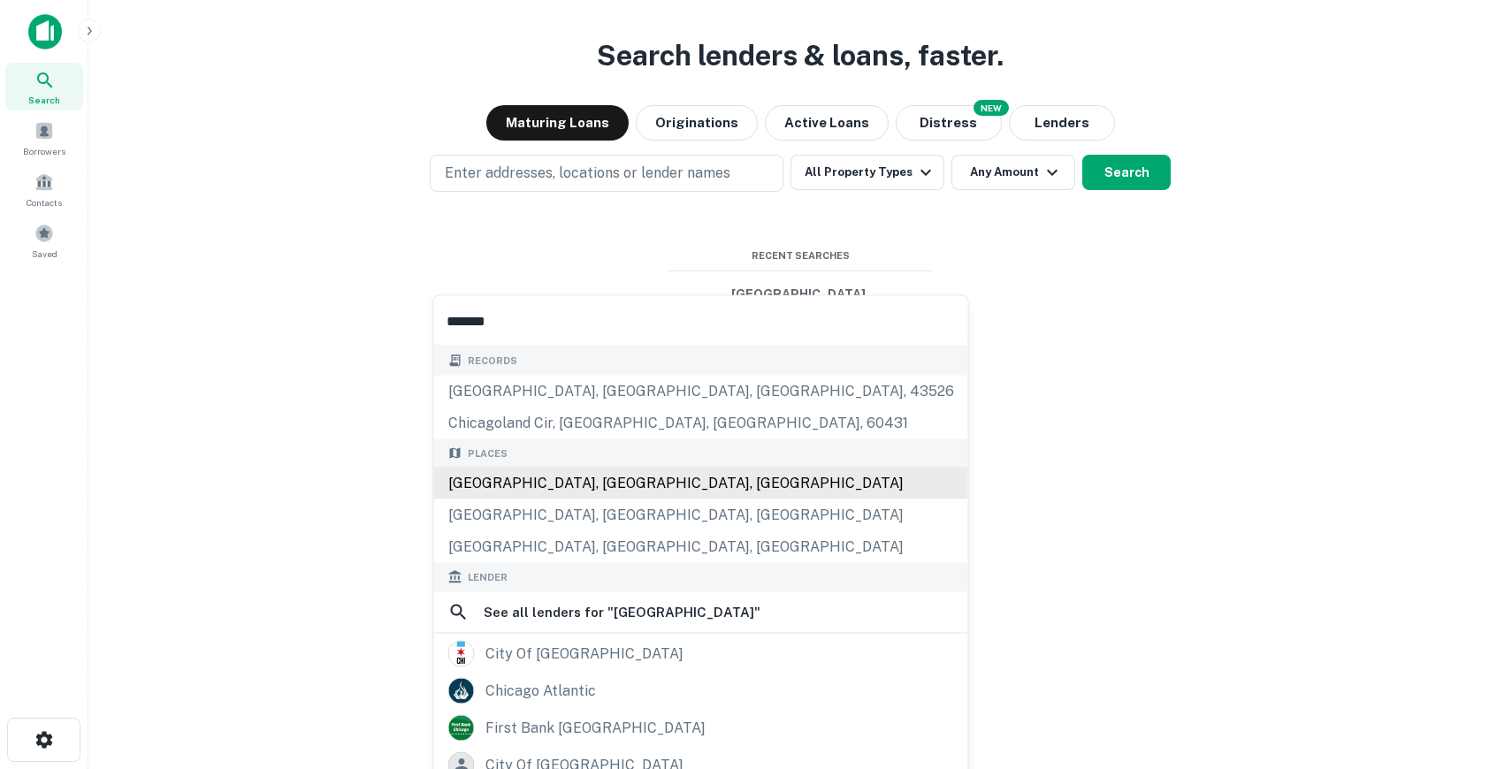
click at [657, 472] on div "Chicago, IL, USA" at bounding box center [701, 484] width 534 height 32
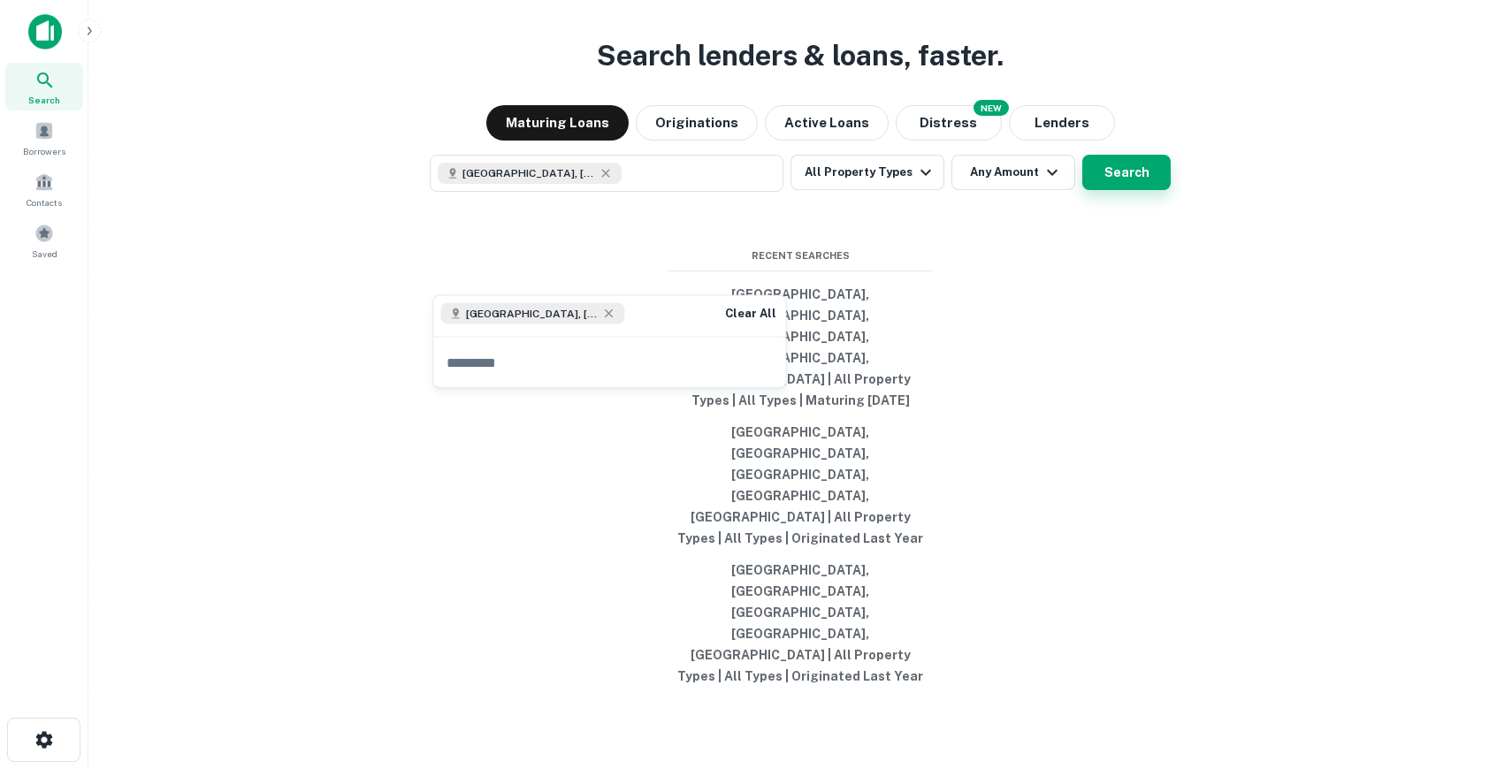
click at [1120, 190] on button "Search" at bounding box center [1127, 172] width 88 height 35
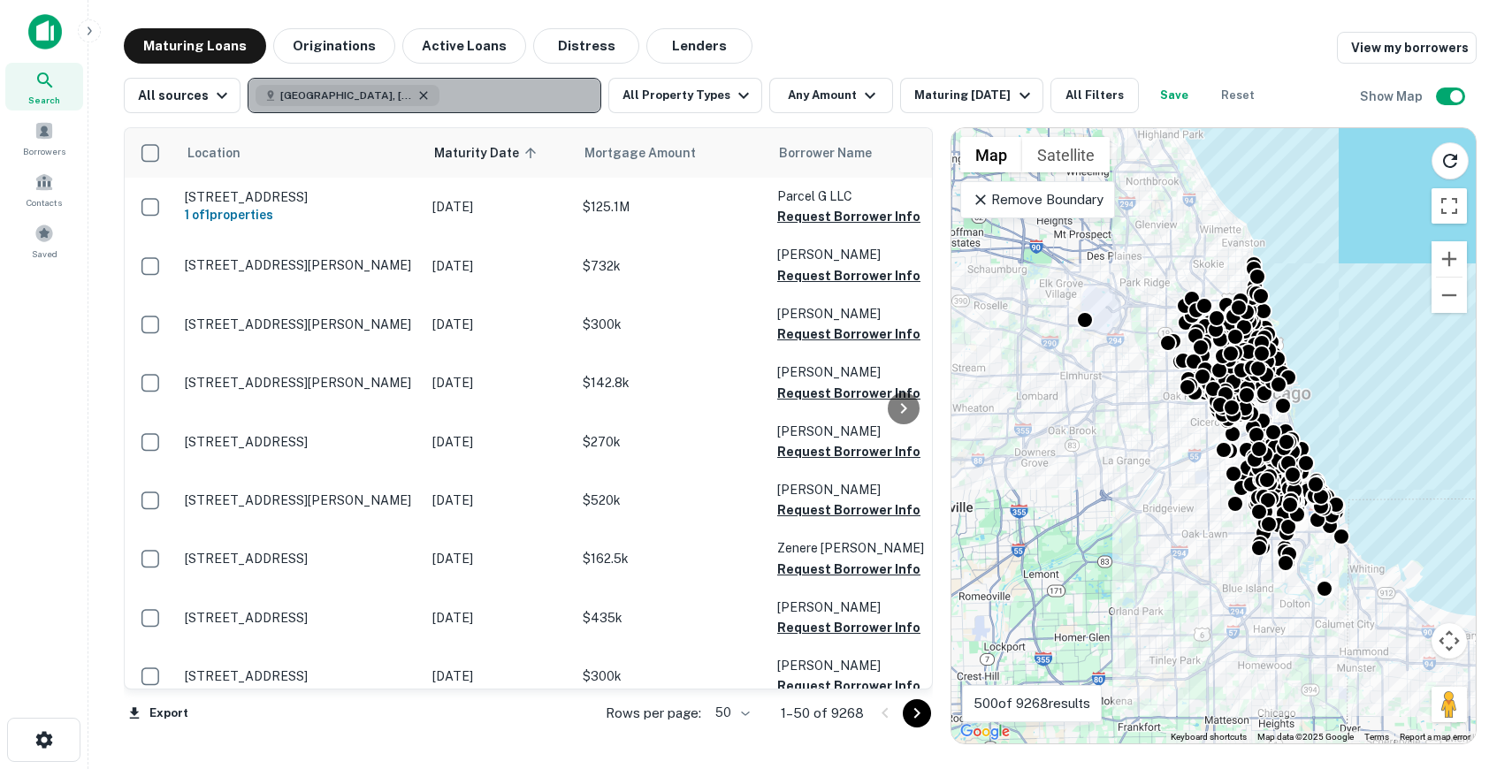
click at [417, 96] on icon "button" at bounding box center [424, 95] width 14 height 14
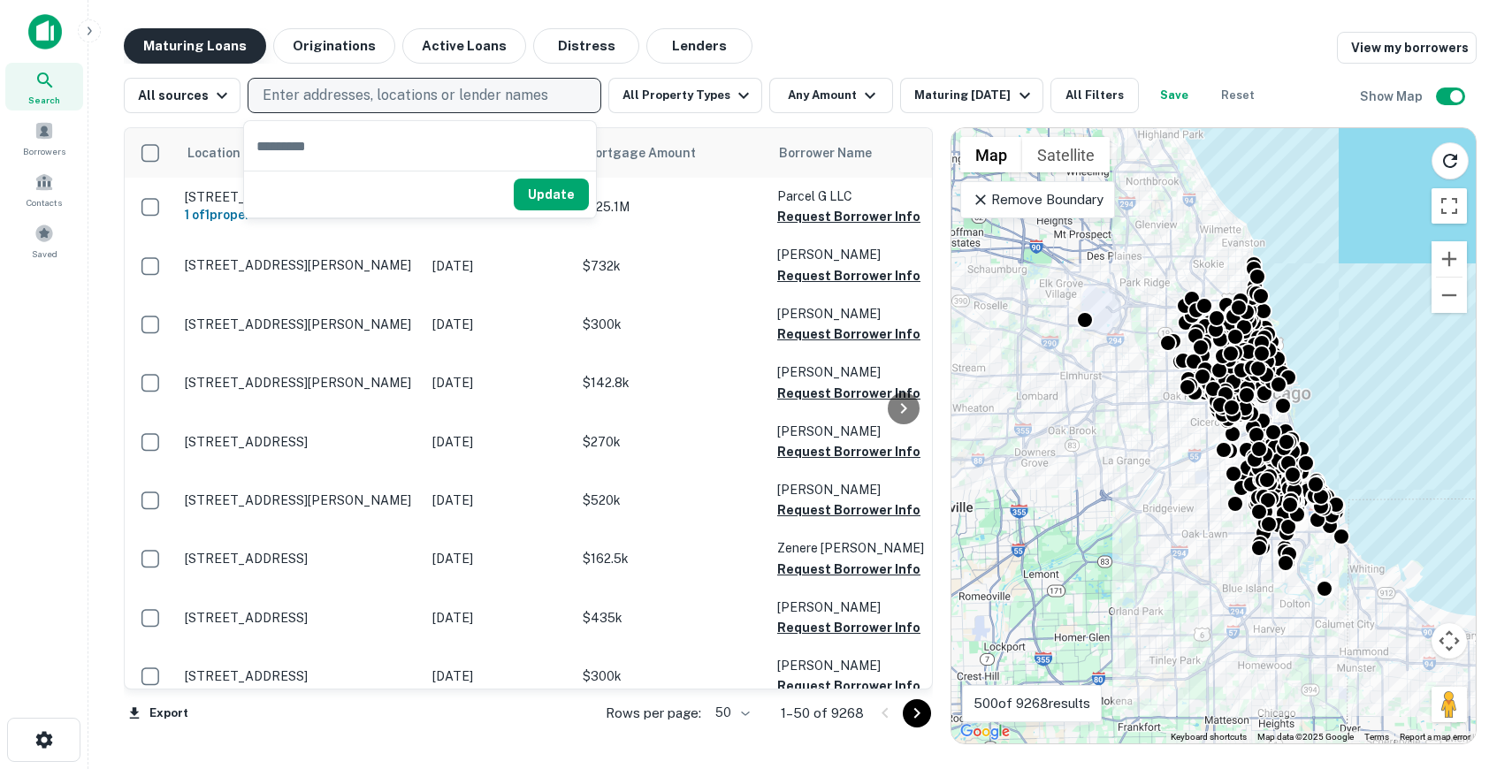
click at [206, 42] on button "Maturing Loans" at bounding box center [195, 45] width 142 height 35
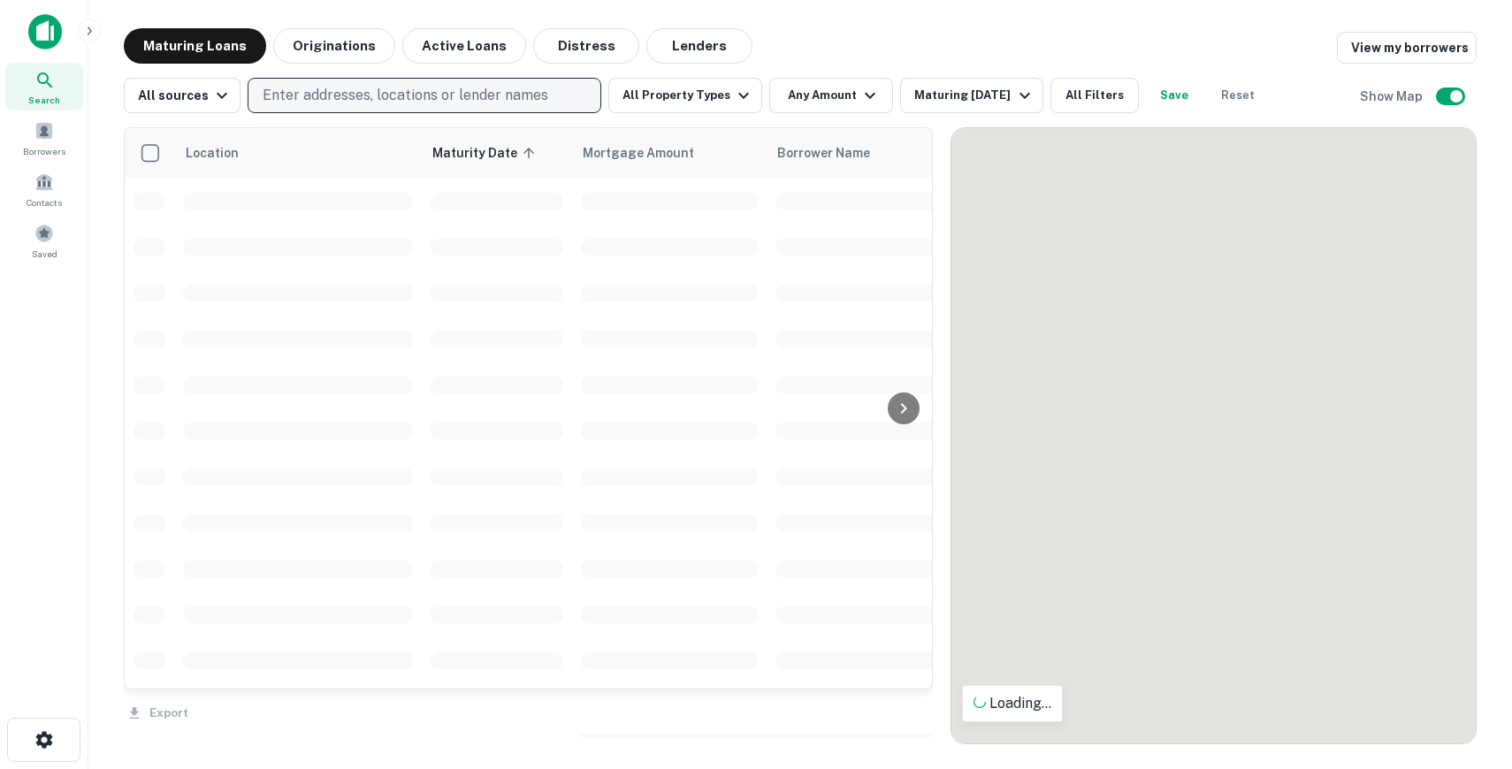
click at [64, 34] on div at bounding box center [116, 31] width 177 height 35
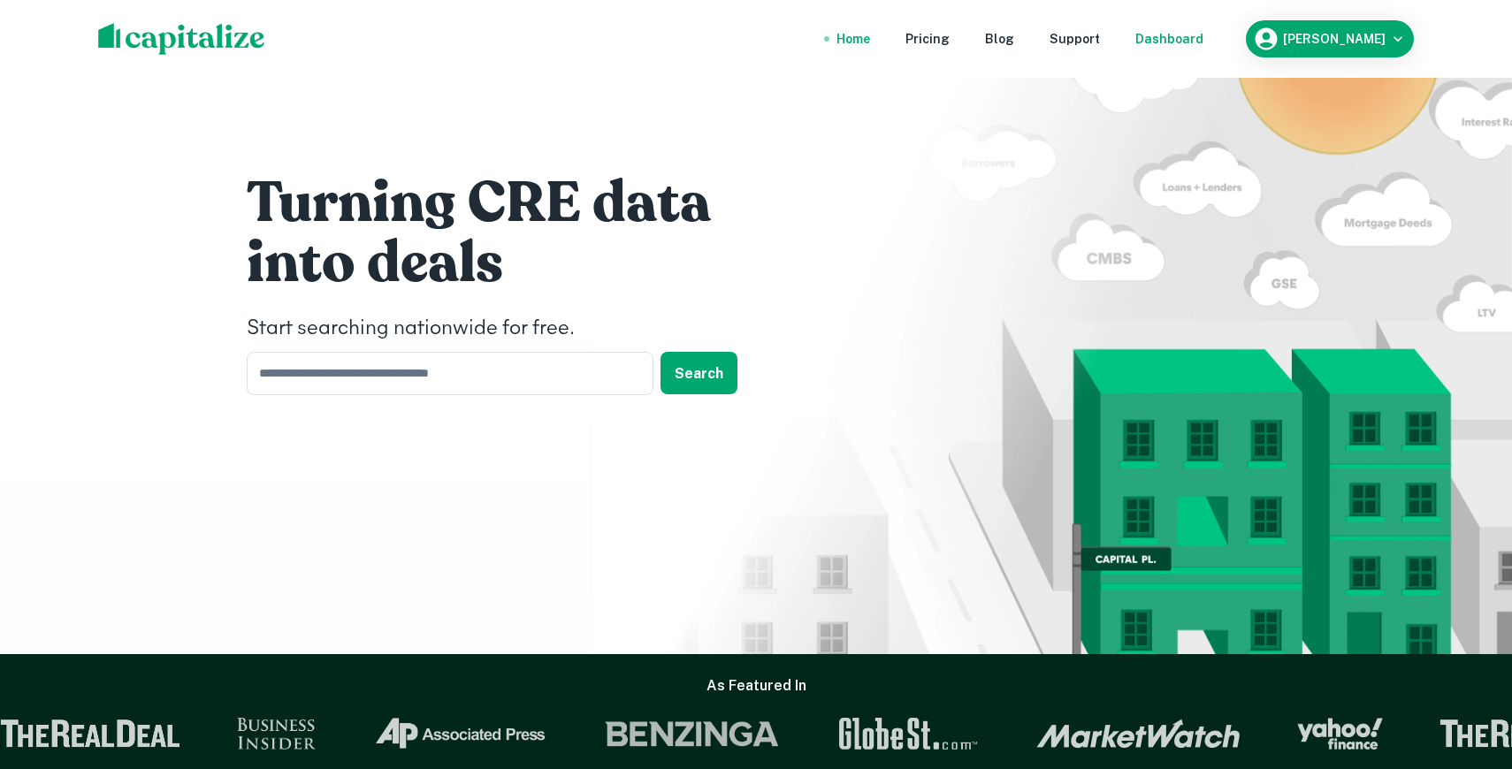
click at [1204, 33] on div "Dashboard" at bounding box center [1170, 38] width 68 height 19
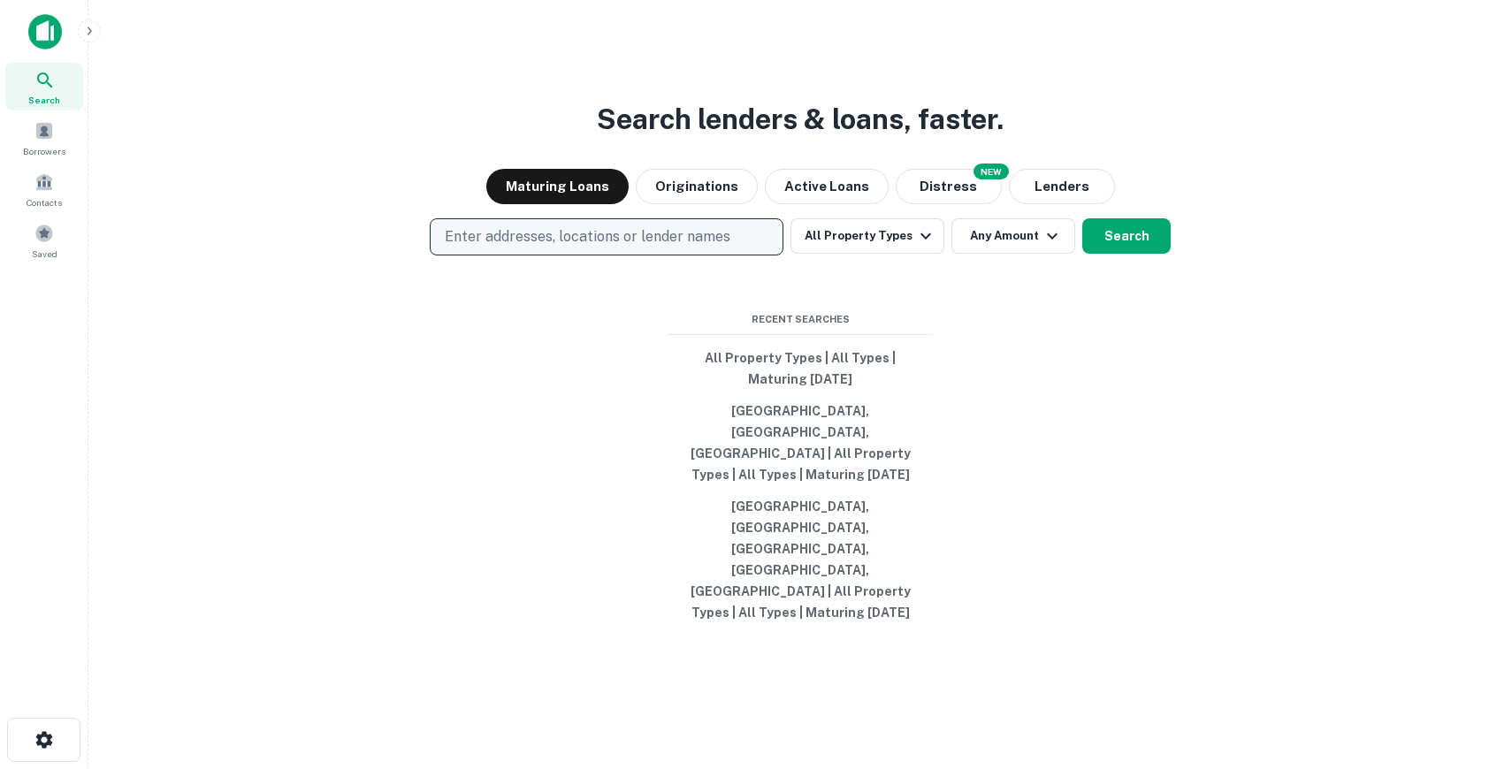
click at [612, 248] on p "Enter addresses, locations or lender names" at bounding box center [588, 236] width 286 height 21
type input "*"
type input "*****"
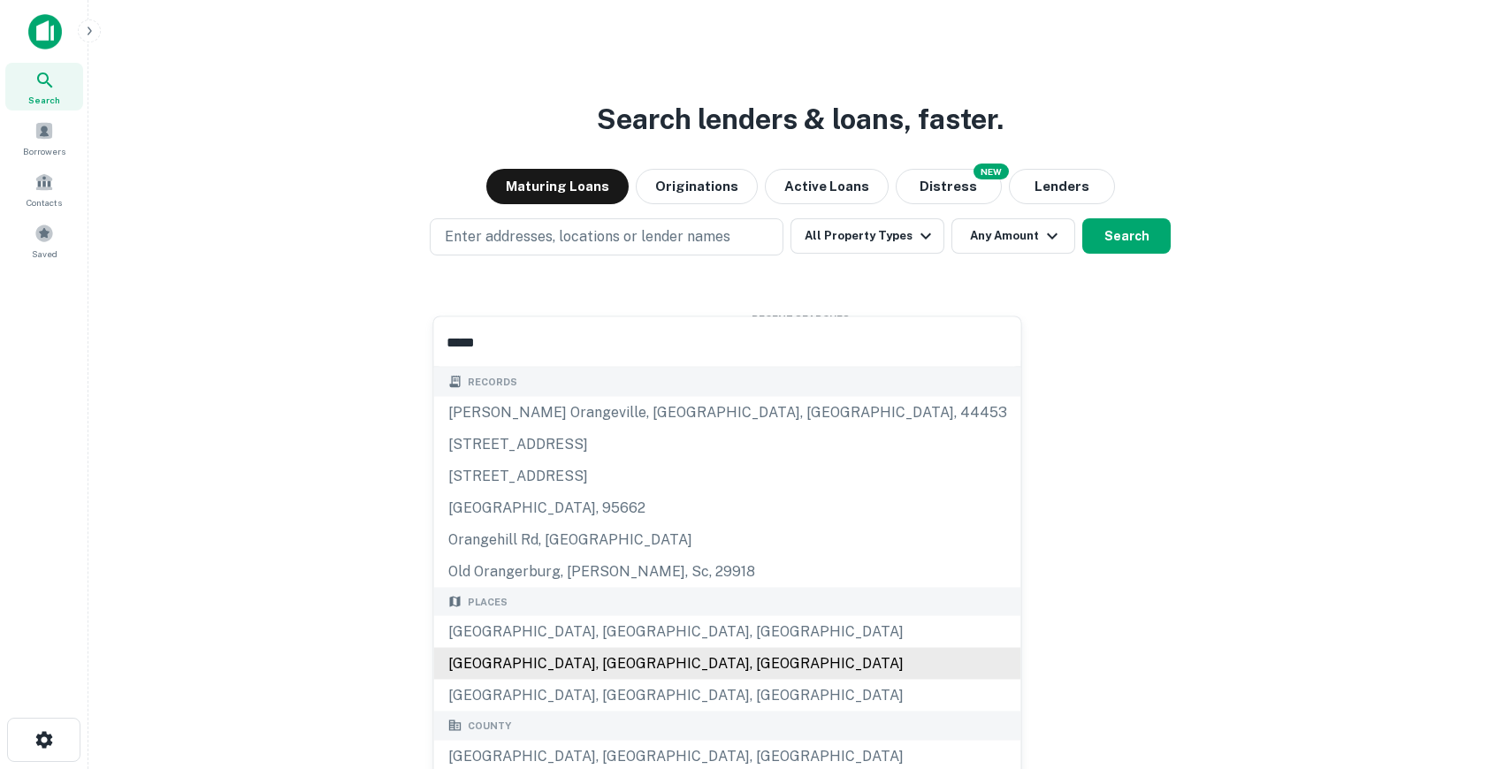
click at [641, 670] on div "Orange County, CA, USA" at bounding box center [727, 664] width 587 height 32
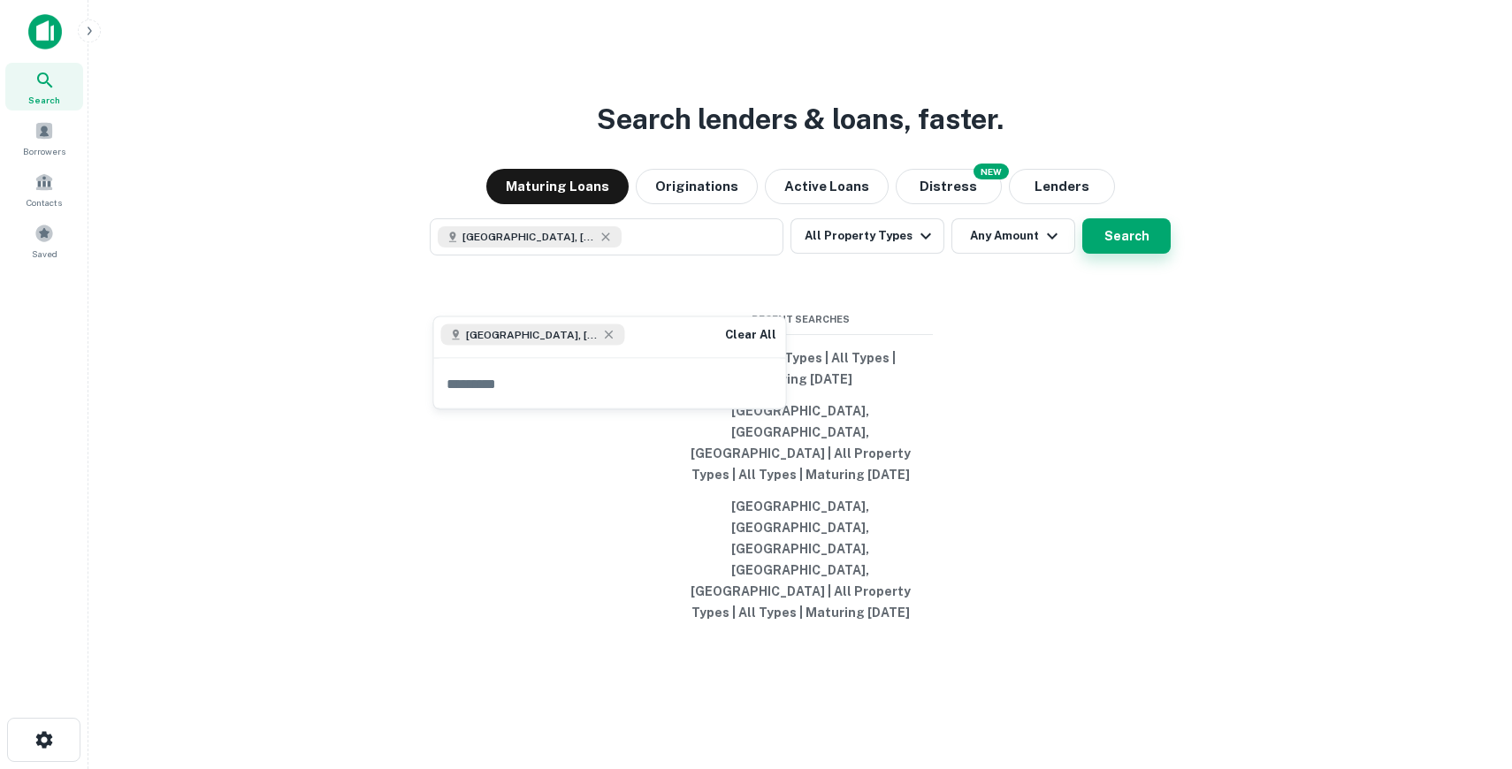
click at [1122, 254] on button "Search" at bounding box center [1127, 235] width 88 height 35
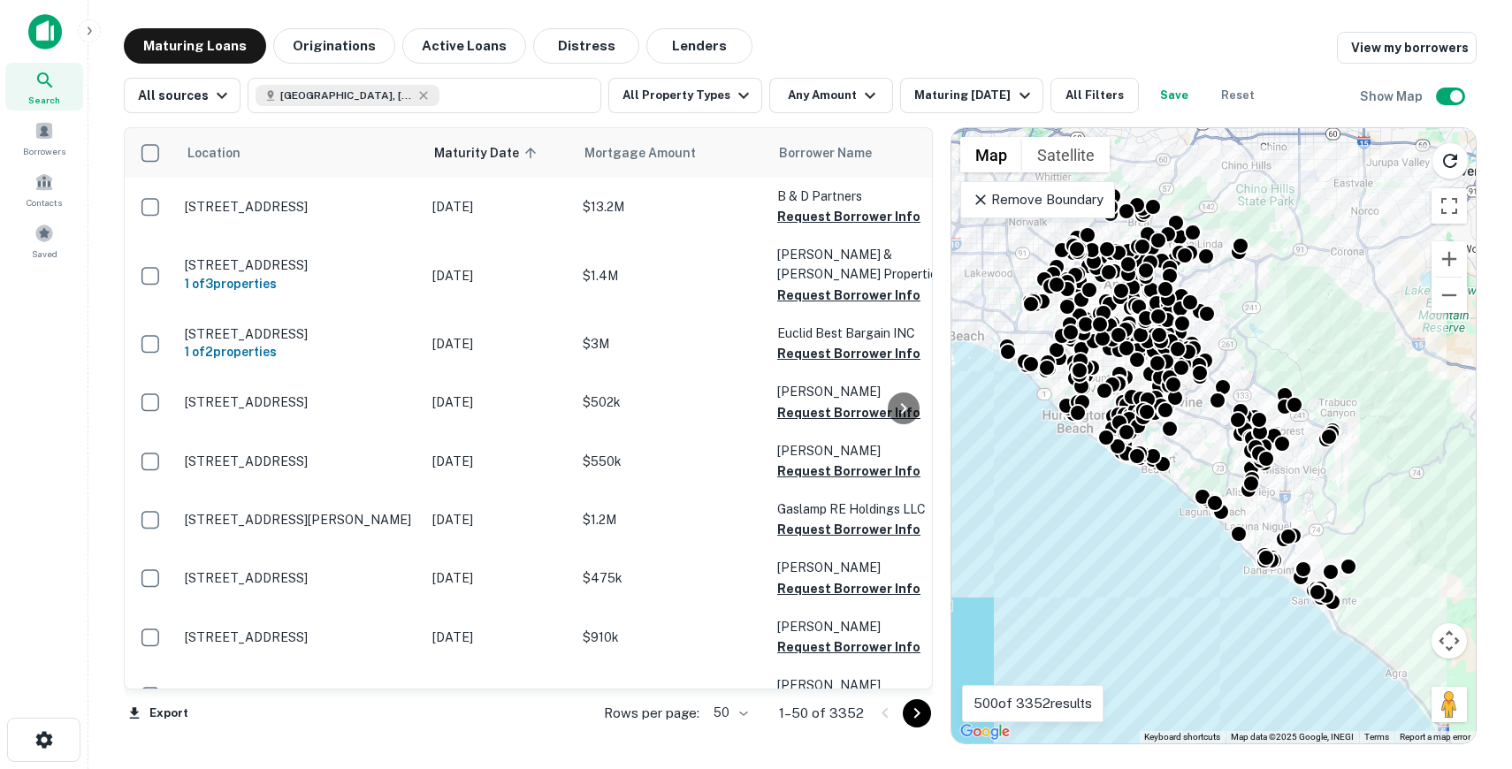
click at [1029, 211] on div "Remove Boundary" at bounding box center [1038, 199] width 155 height 37
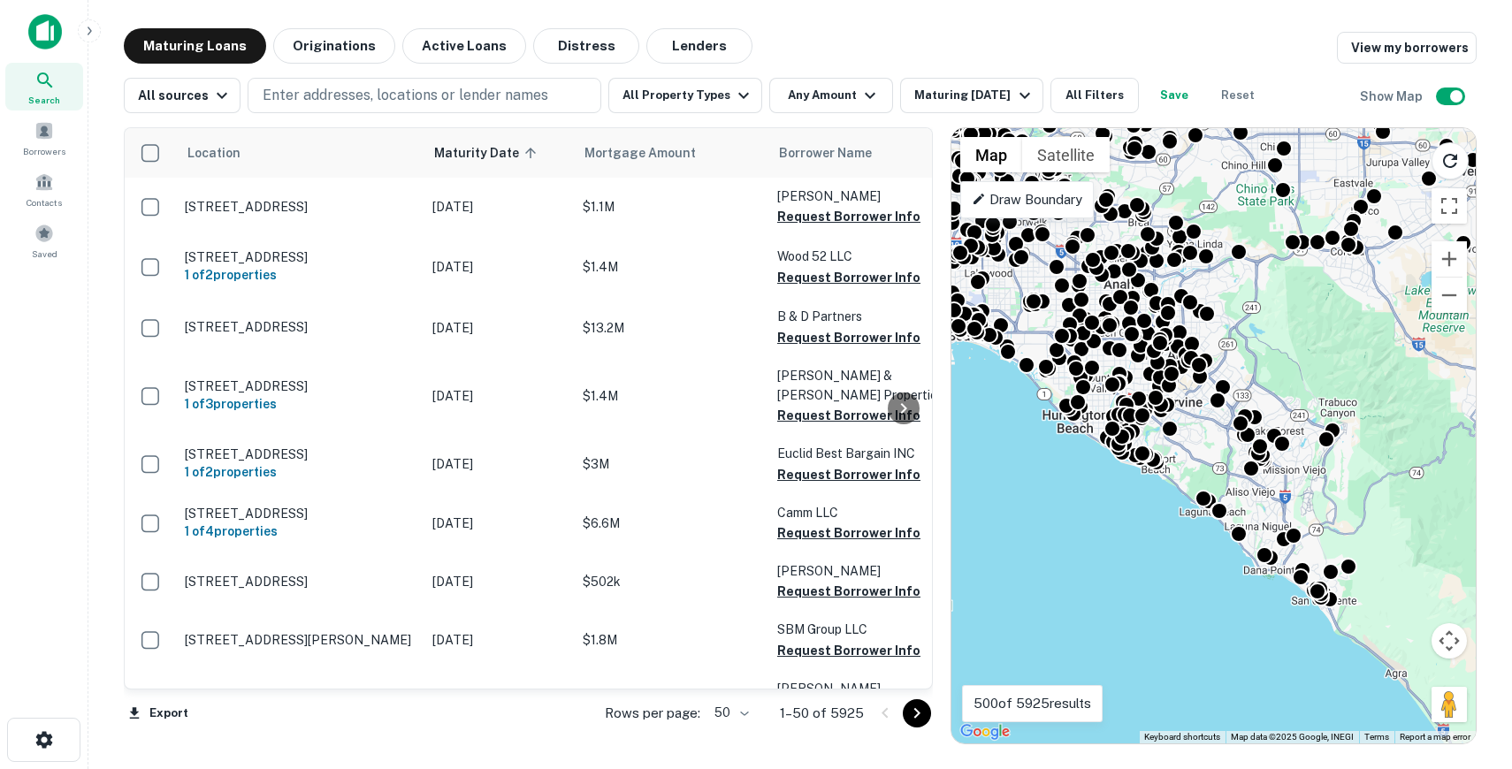
click at [38, 97] on span "Search" at bounding box center [44, 100] width 32 height 14
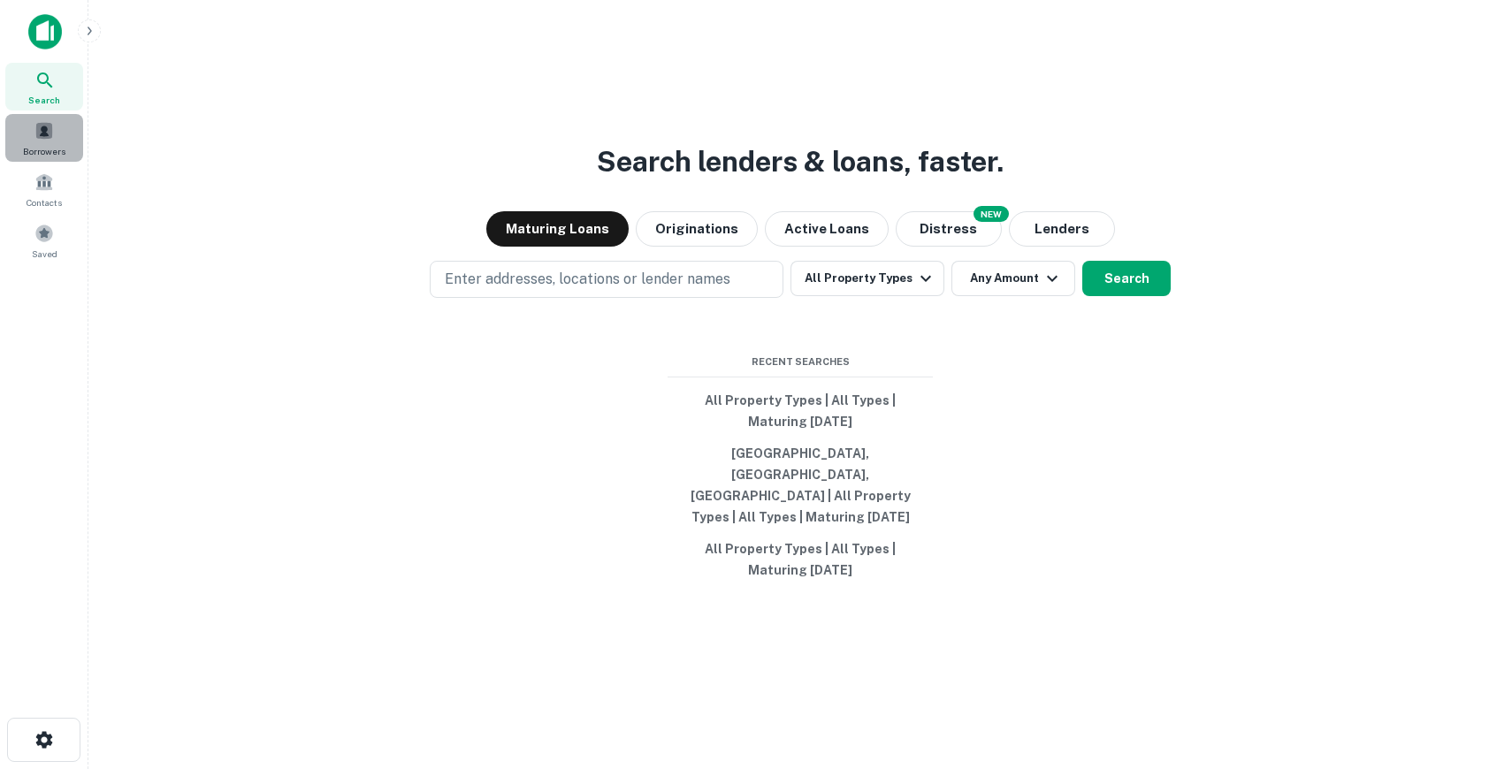
click at [71, 115] on div "Borrowers" at bounding box center [44, 138] width 78 height 48
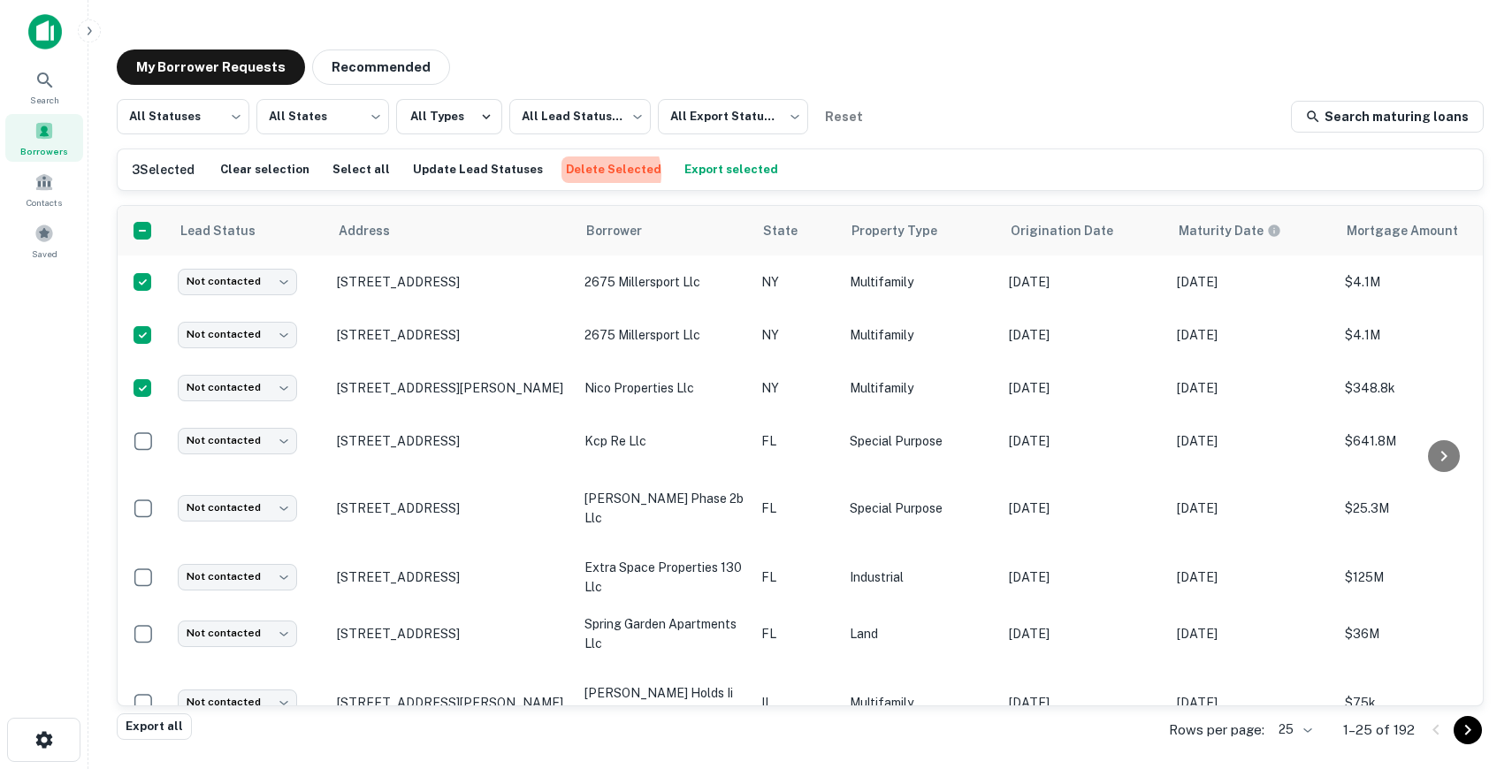
click at [573, 174] on button "Delete Selected" at bounding box center [614, 170] width 104 height 27
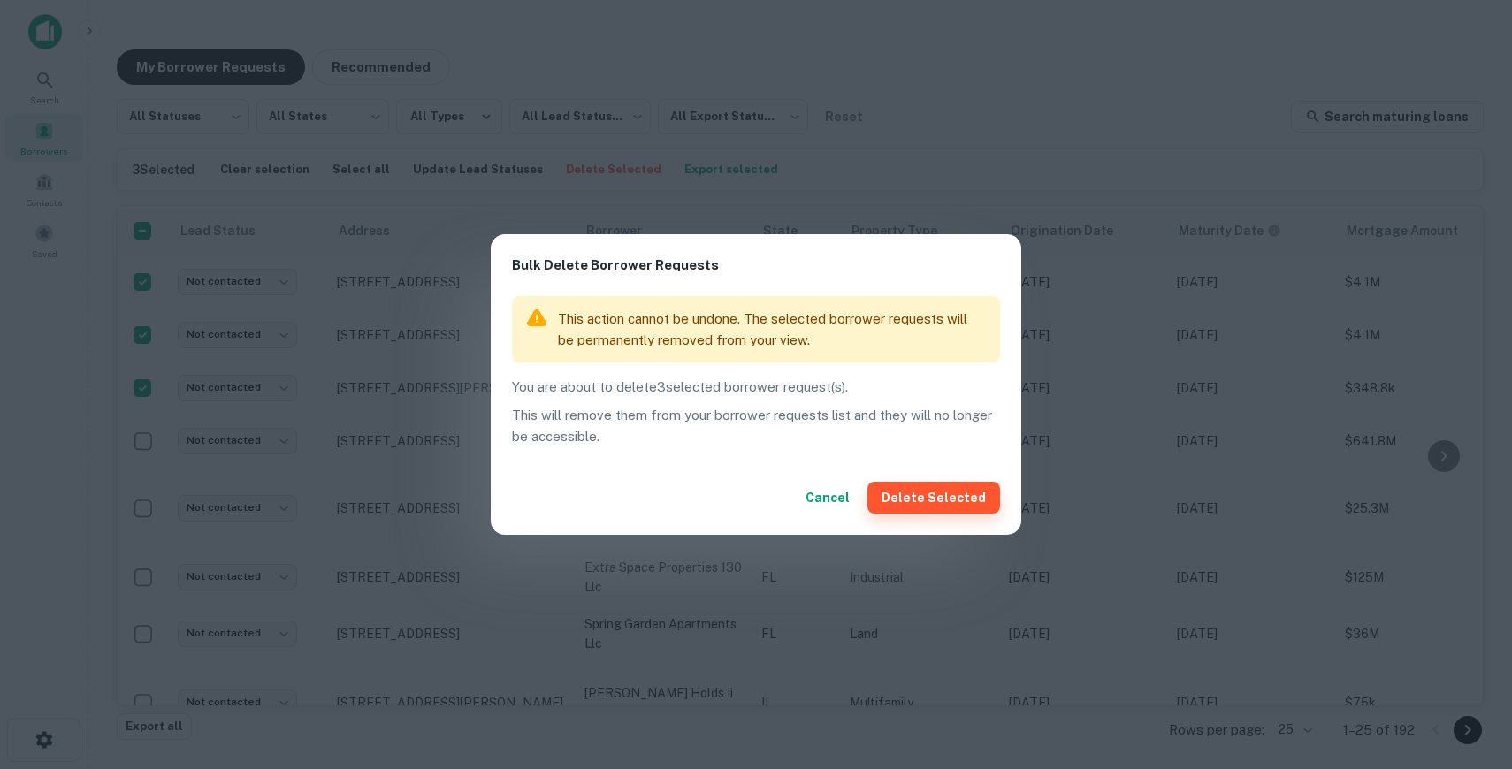
click at [930, 493] on button "Delete Selected" at bounding box center [934, 498] width 133 height 32
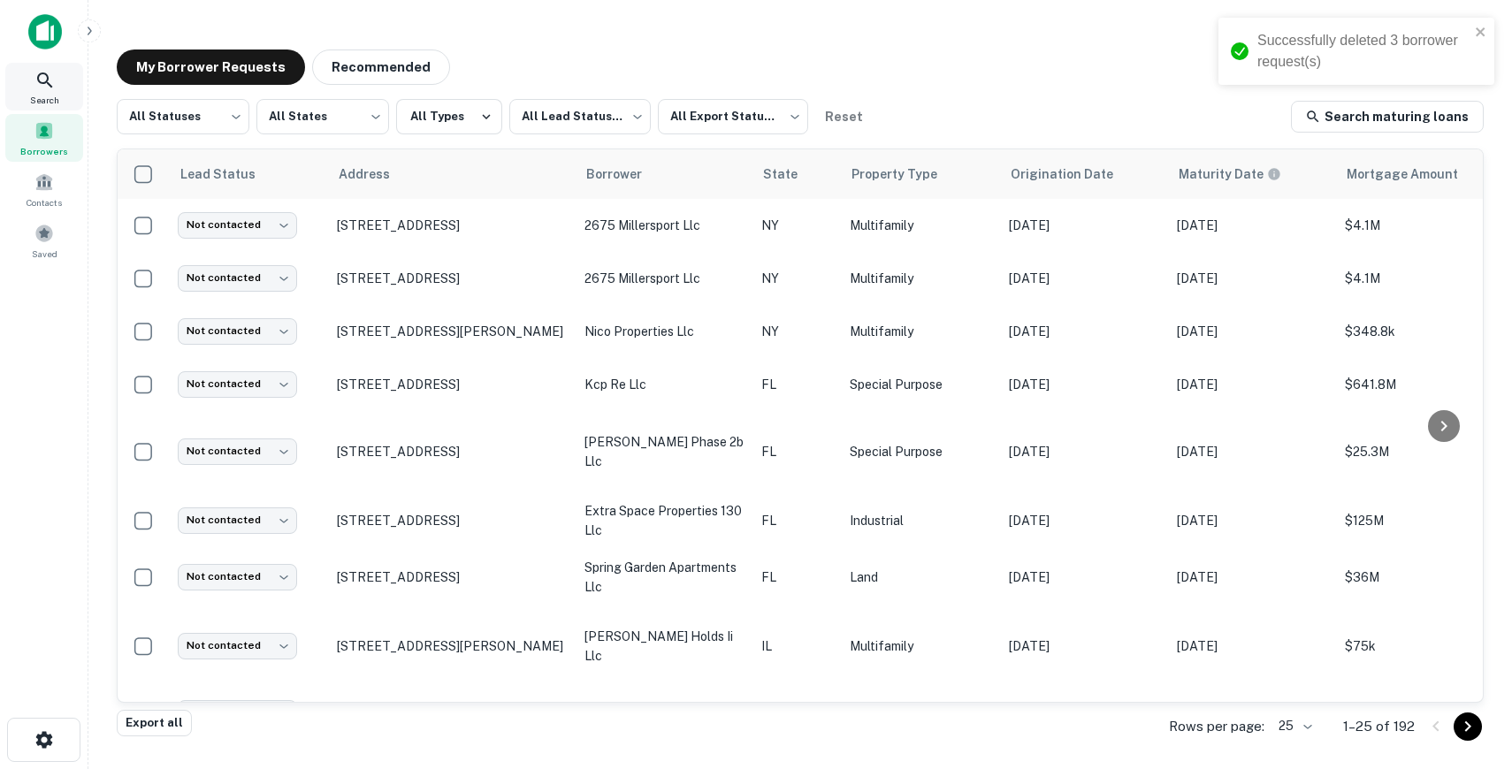
click at [59, 92] on div "Search" at bounding box center [44, 87] width 78 height 48
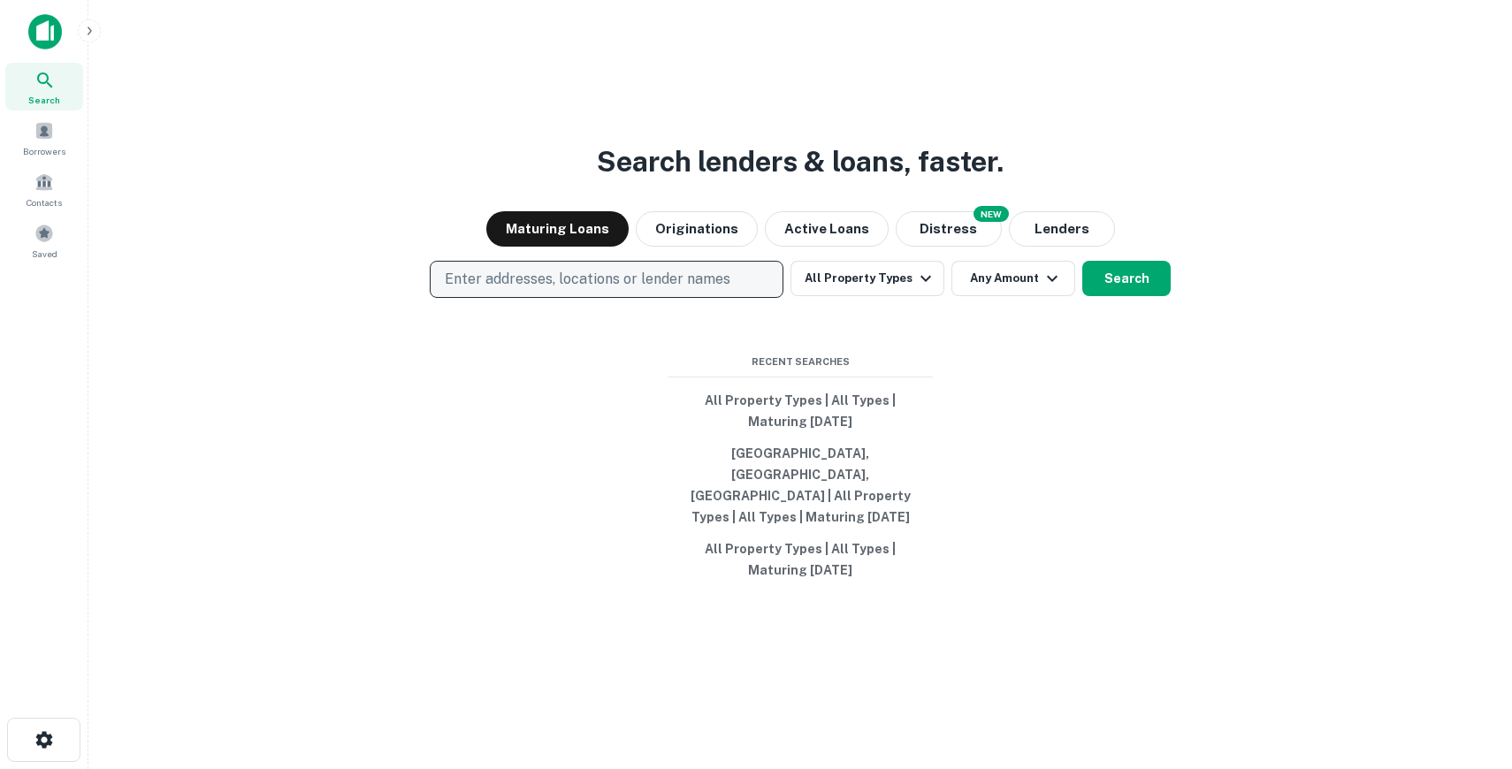
click at [654, 290] on p "Enter addresses, locations or lender names" at bounding box center [588, 279] width 286 height 21
